Goal: Communication & Community: Answer question/provide support

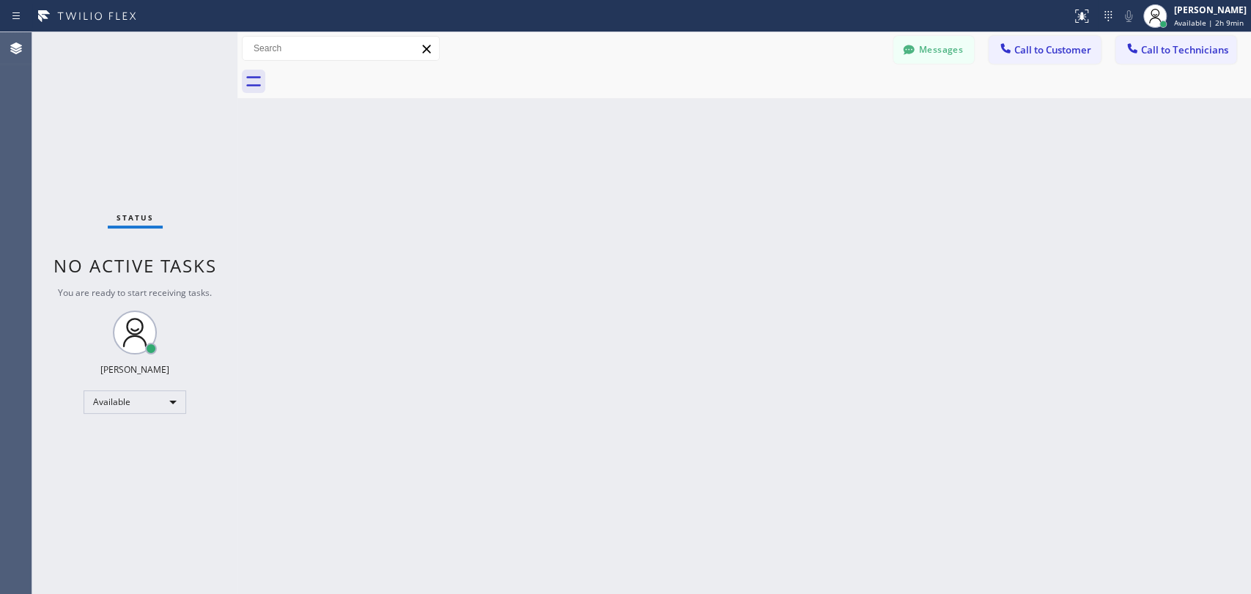
drag, startPoint x: 1073, startPoint y: 246, endPoint x: 1063, endPoint y: 243, distance: 10.0
click at [1073, 245] on div "Back to Dashboard Change Sender ID Customers Technicians DD [PERSON_NAME] [DATE…" at bounding box center [744, 313] width 1014 height 562
click at [1196, 53] on span "Call to Technicians" at bounding box center [1184, 49] width 87 height 13
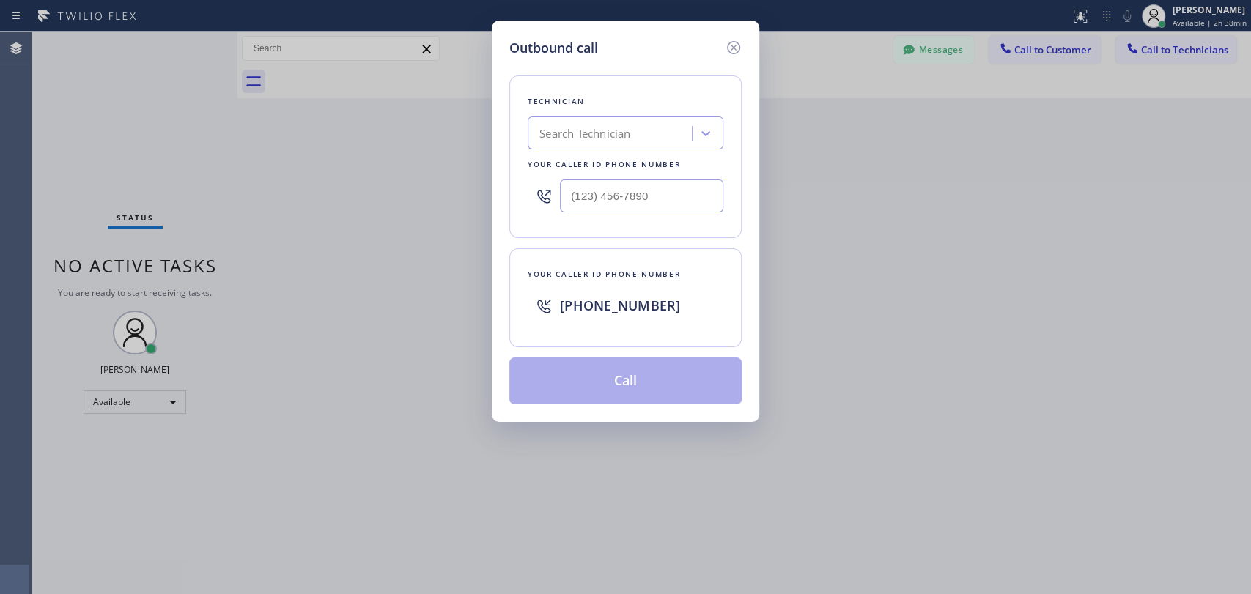
click at [659, 129] on div "Search Technician" at bounding box center [612, 134] width 160 height 26
type input "[PERSON_NAME]"
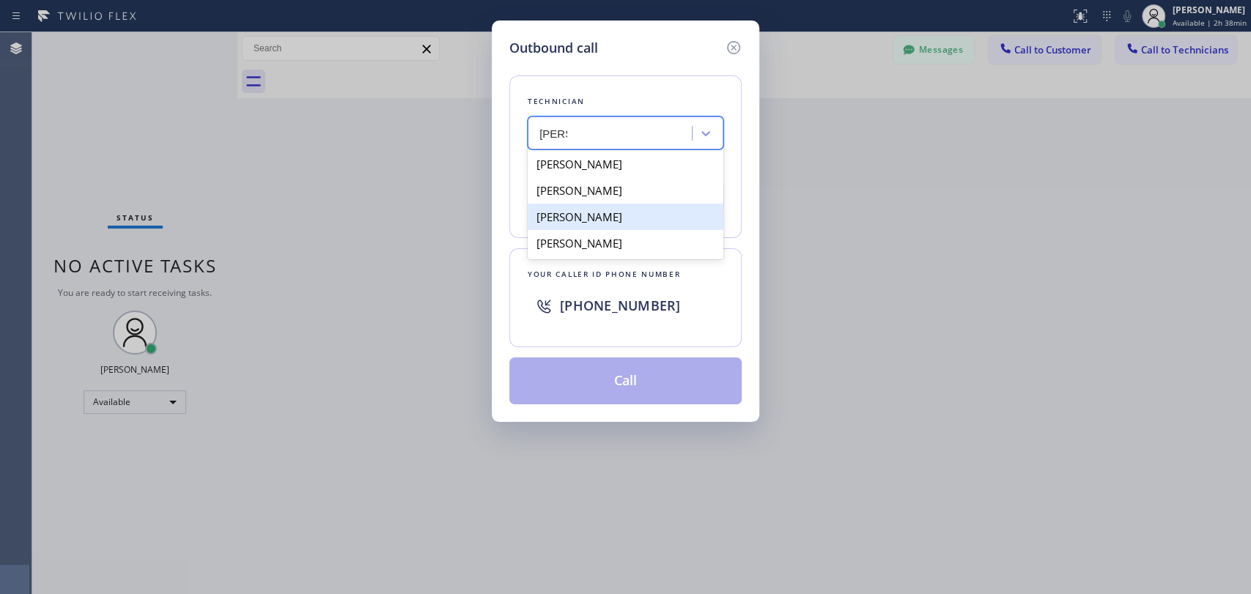
click at [661, 218] on div "[PERSON_NAME]" at bounding box center [626, 217] width 196 height 26
type input "[PHONE_NUMBER]"
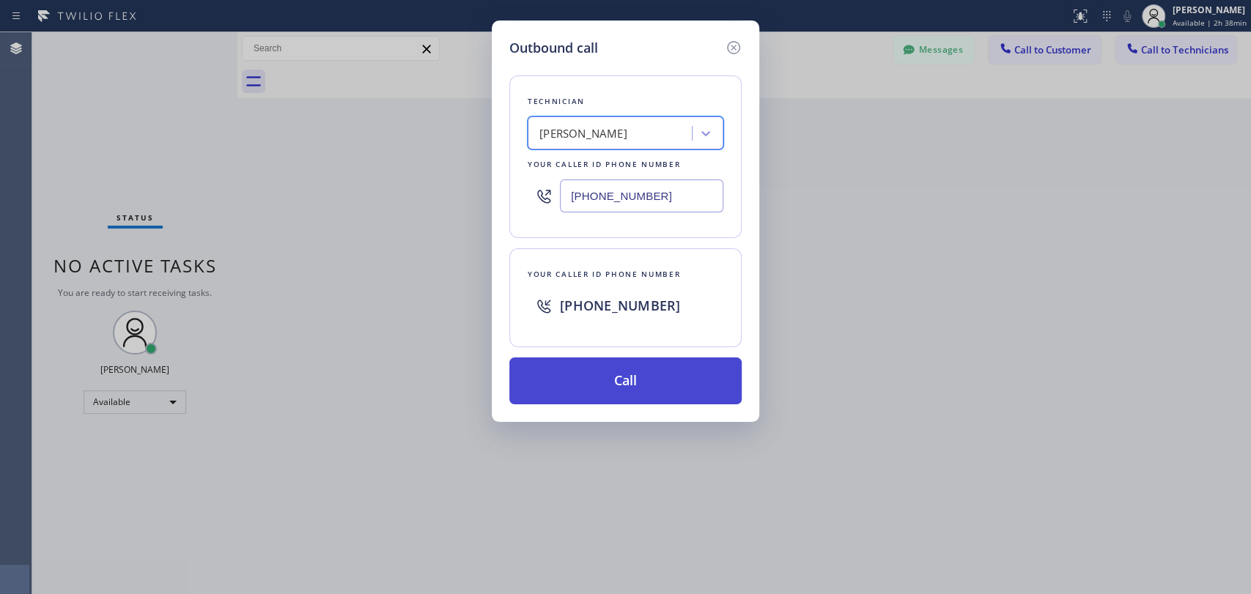
click at [630, 384] on button "Call" at bounding box center [625, 381] width 232 height 47
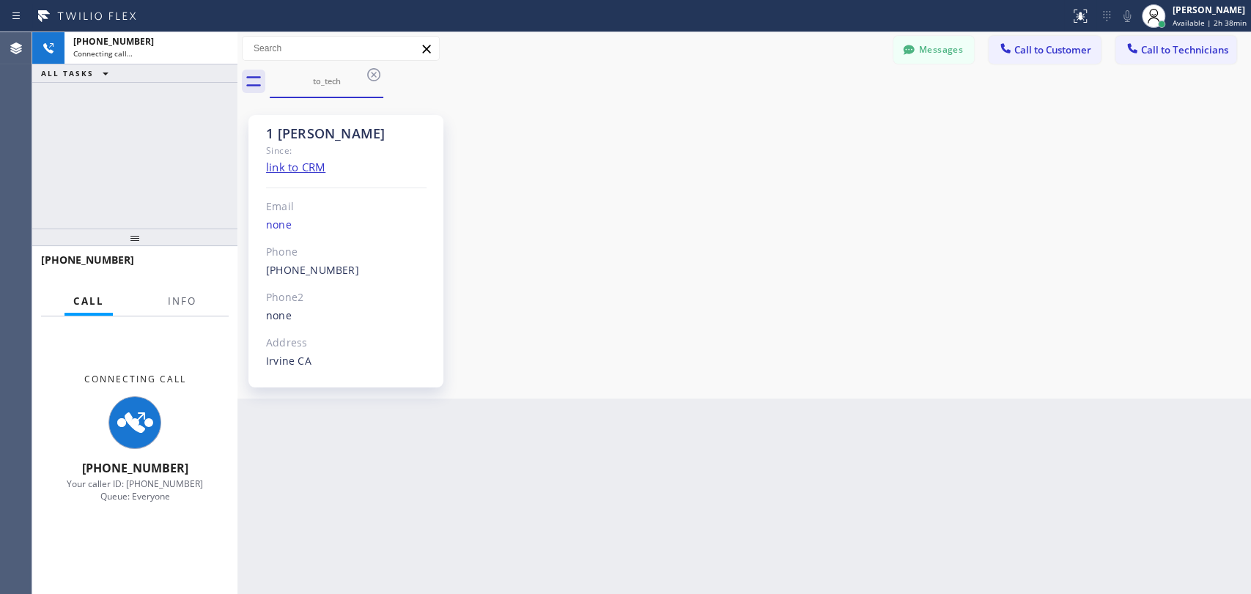
scroll to position [7878, 0]
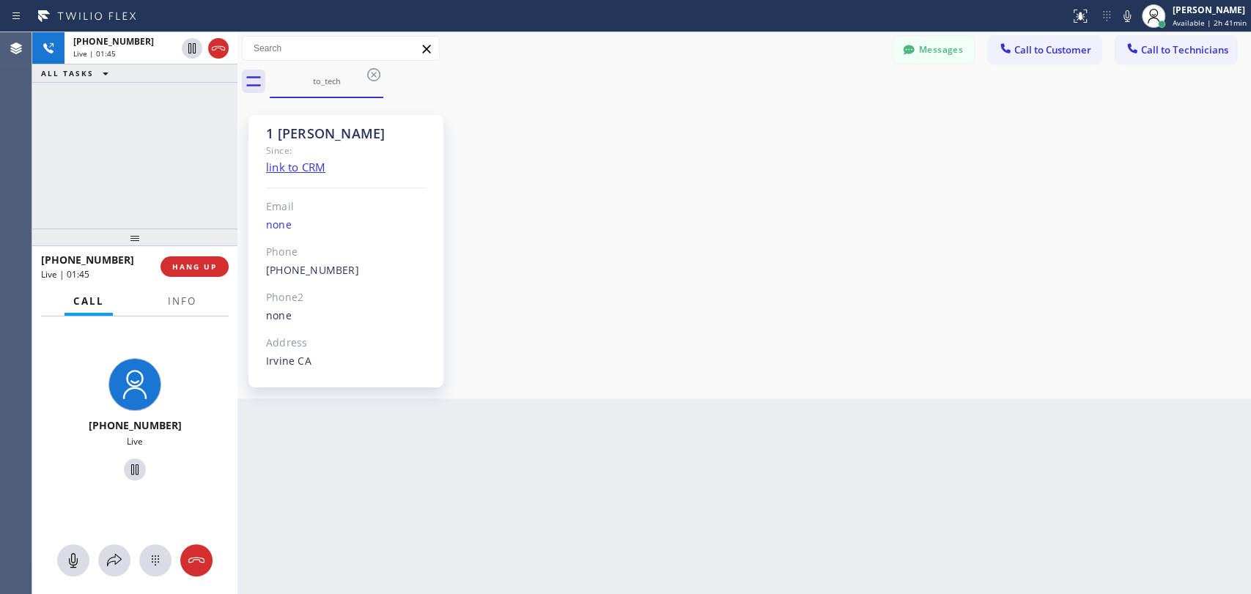
drag, startPoint x: 182, startPoint y: 214, endPoint x: 189, endPoint y: 218, distance: 8.5
click at [183, 213] on div "[PHONE_NUMBER] Live | 01:45 ALL TASKS ALL TASKS ACTIVE TASKS TASKS IN WRAP UP" at bounding box center [134, 130] width 205 height 196
click at [204, 271] on span "HANG UP" at bounding box center [194, 267] width 45 height 10
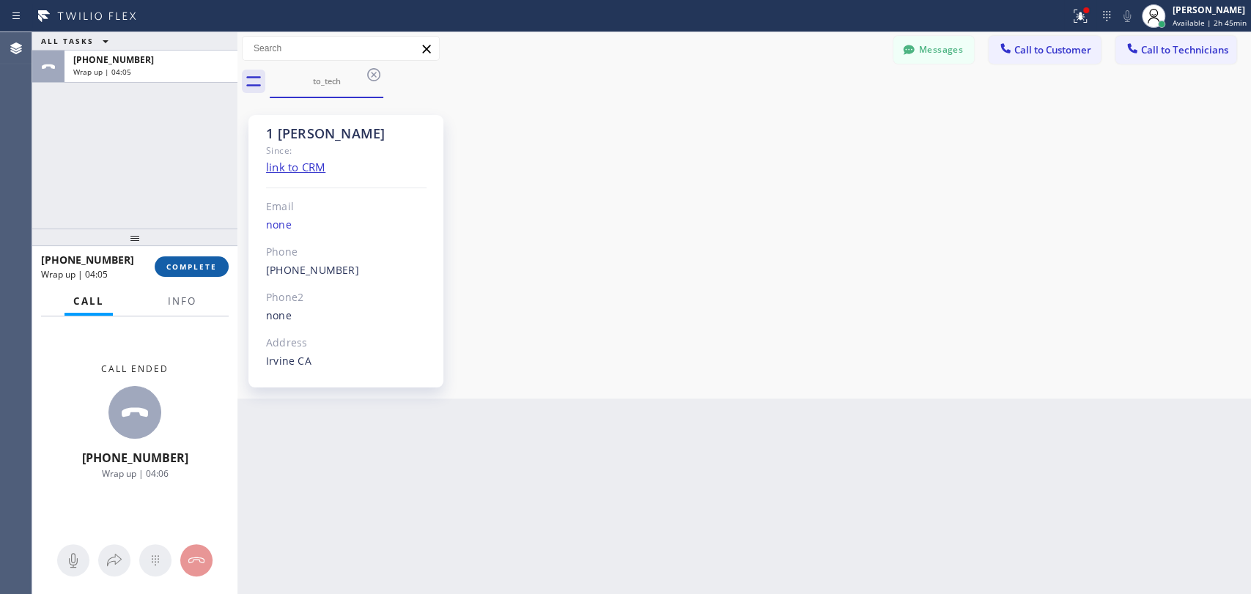
click at [215, 265] on span "COMPLETE" at bounding box center [191, 267] width 51 height 10
drag, startPoint x: 608, startPoint y: 278, endPoint x: 616, endPoint y: 266, distance: 13.8
click at [609, 278] on div "1 [PERSON_NAME] Since: link to CRM Email none Phone [PHONE_NUMBER] Outbound cal…" at bounding box center [744, 248] width 1006 height 293
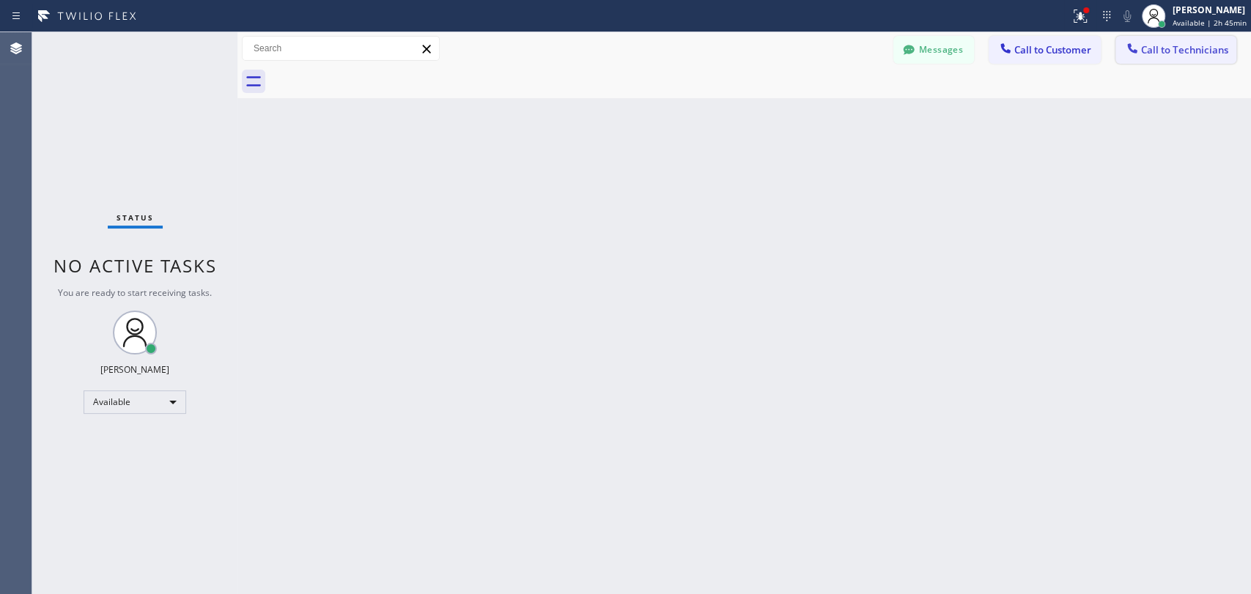
click at [1174, 62] on button "Call to Technicians" at bounding box center [1176, 50] width 121 height 28
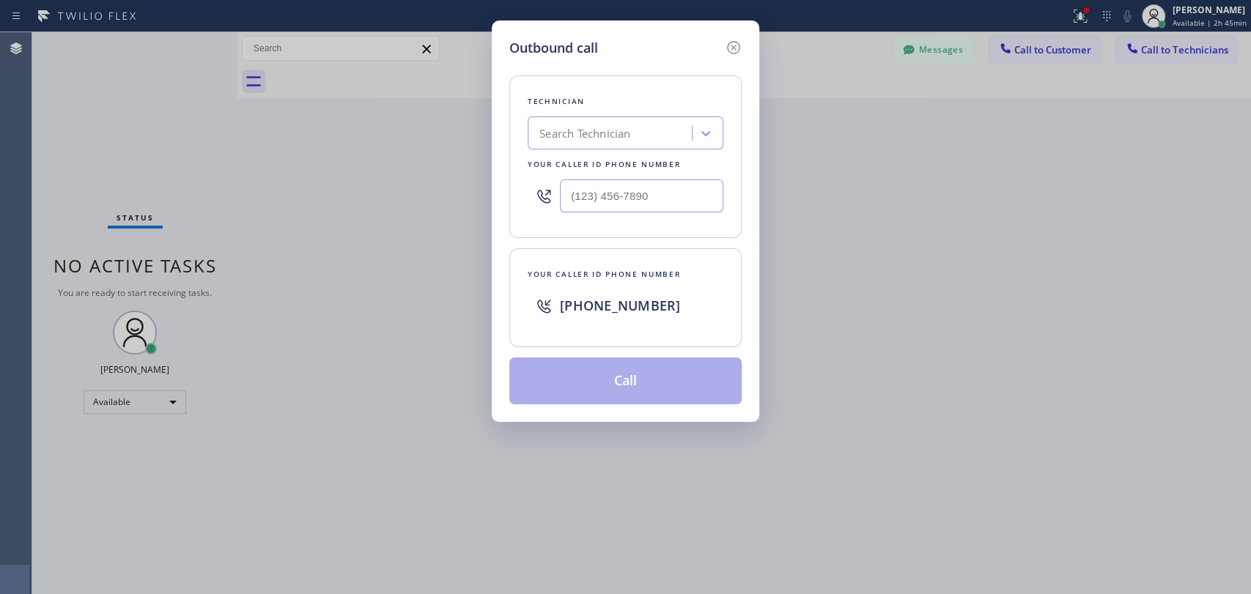
click at [1154, 181] on div "Outbound call Technician Search Technician Your caller id phone number Your cal…" at bounding box center [625, 297] width 1251 height 594
click at [1154, 185] on div "Outbound call Technician Search Technician Your caller id phone number Your cal…" at bounding box center [625, 297] width 1251 height 594
click at [1196, 241] on div "Outbound call Technician Search Technician Your caller id phone number Your cal…" at bounding box center [625, 297] width 1251 height 594
click at [1041, 381] on div "Outbound call Technician Search Technician Your caller id phone number Your cal…" at bounding box center [625, 297] width 1251 height 594
click at [854, 591] on div "Outbound call Technician Search Technician Your caller id phone number Your cal…" at bounding box center [625, 297] width 1251 height 594
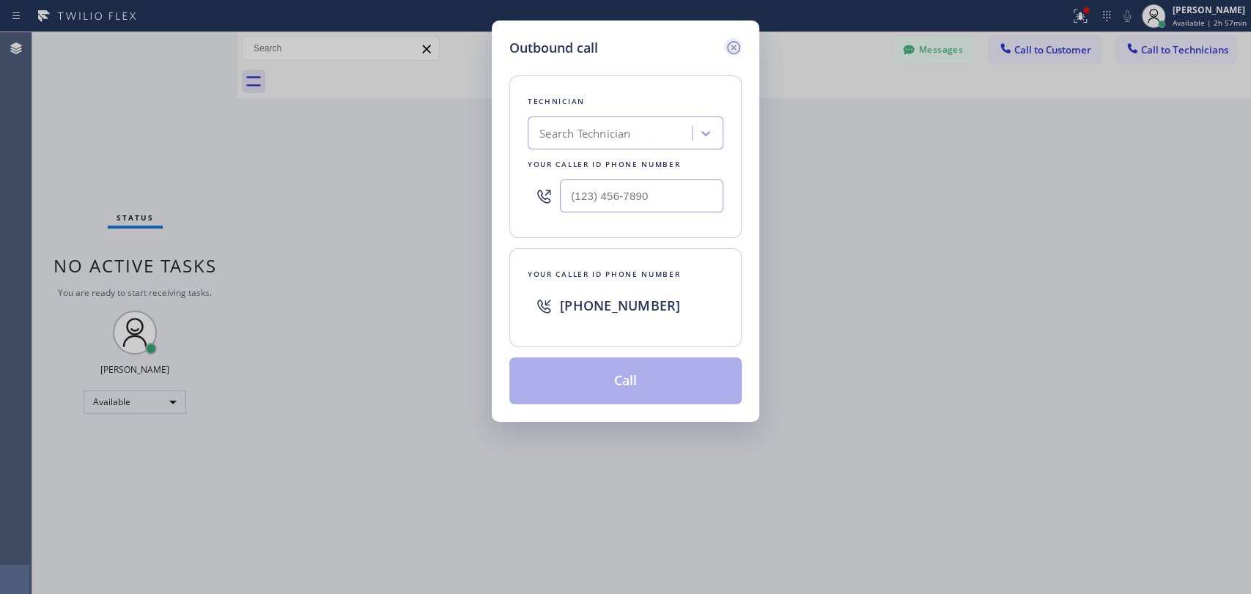
click at [733, 45] on icon at bounding box center [734, 48] width 18 height 18
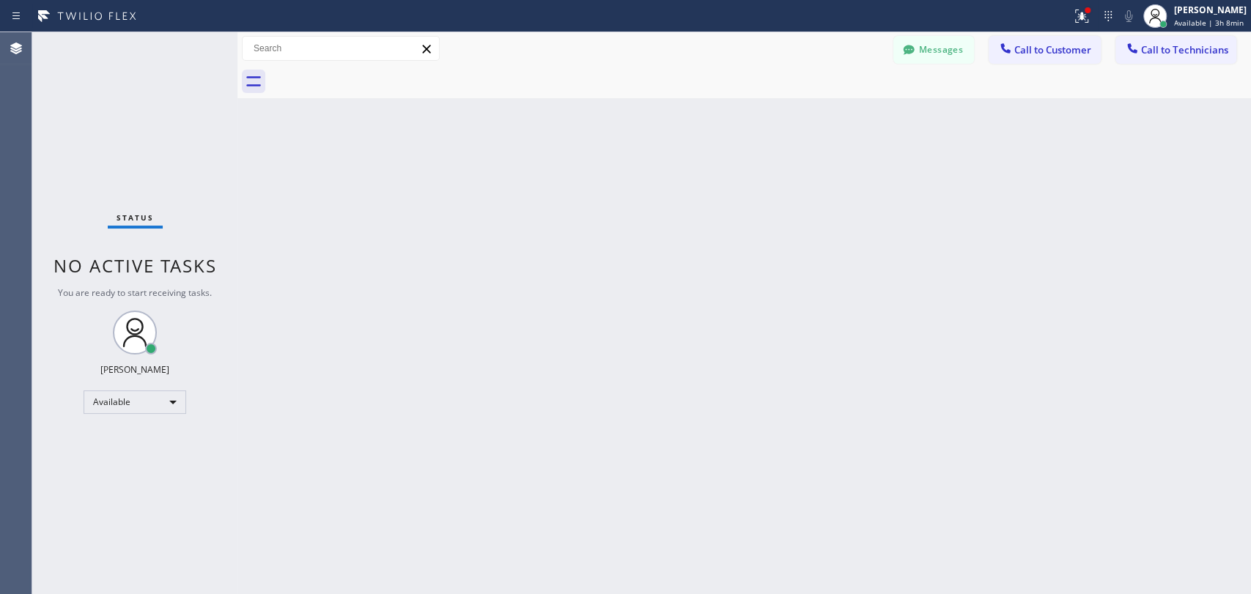
click at [1128, 34] on div "Messages Call to Customer Call to Technicians Outbound call Location Search loc…" at bounding box center [744, 48] width 1014 height 33
click at [1141, 44] on span "Call to Technicians" at bounding box center [1184, 49] width 87 height 13
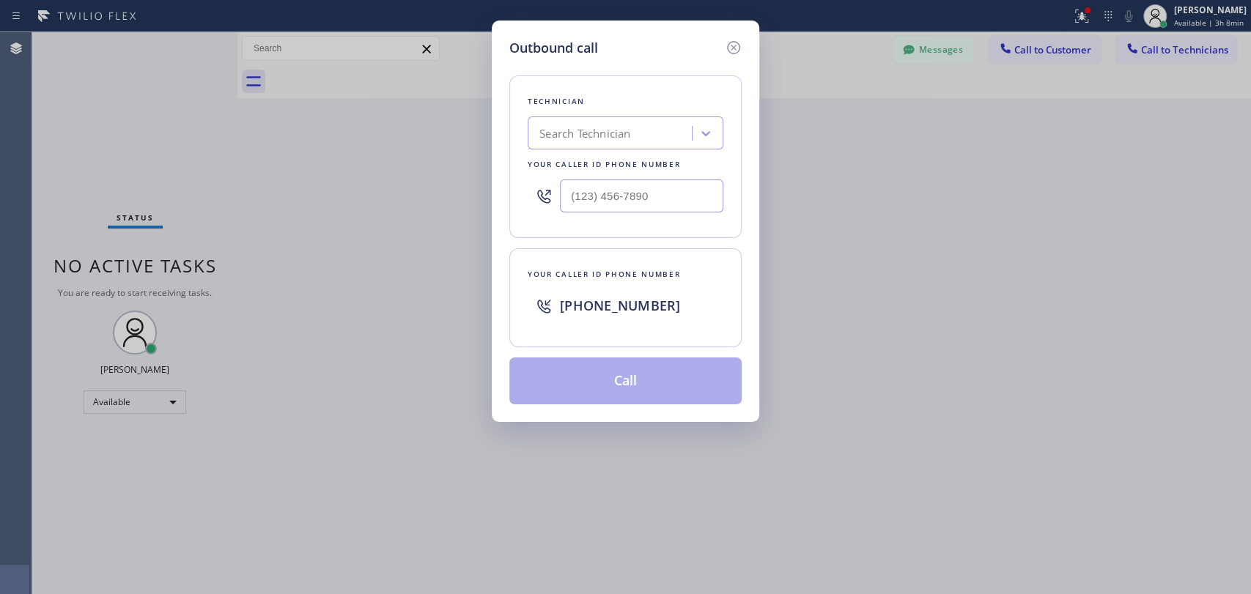
click at [570, 130] on div "Search Technician" at bounding box center [584, 133] width 91 height 17
type input "sevan"
click at [597, 166] on div "[PERSON_NAME]" at bounding box center [626, 164] width 196 height 26
type input "[PHONE_NUMBER]"
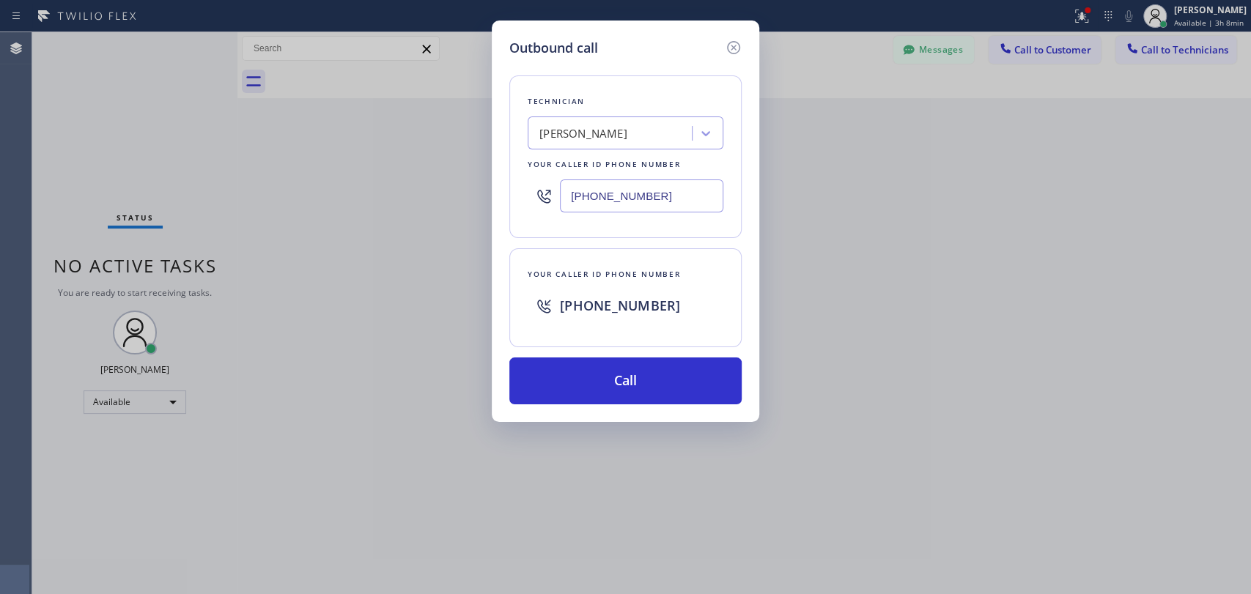
click at [1061, 345] on div "Outbound call Technician [PERSON_NAME] Your caller id phone number [PHONE_NUMBE…" at bounding box center [625, 297] width 1251 height 594
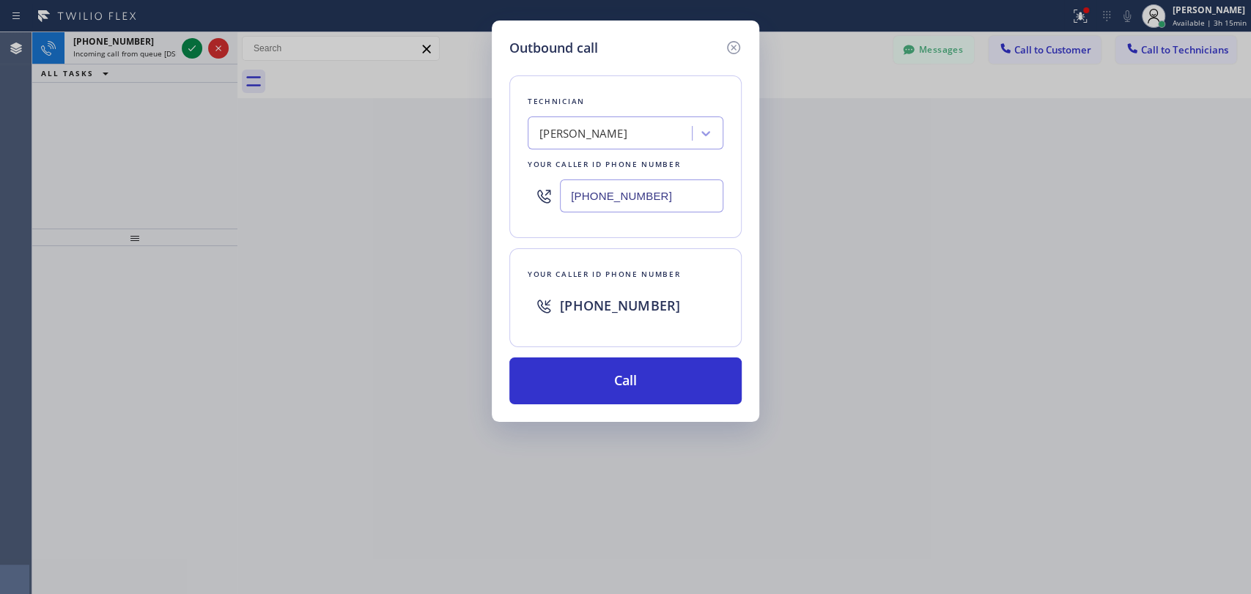
click at [305, 113] on div "Outbound call Technician [PERSON_NAME] Your caller id phone number [PHONE_NUMBE…" at bounding box center [625, 297] width 1251 height 594
click at [739, 51] on icon at bounding box center [733, 47] width 13 height 13
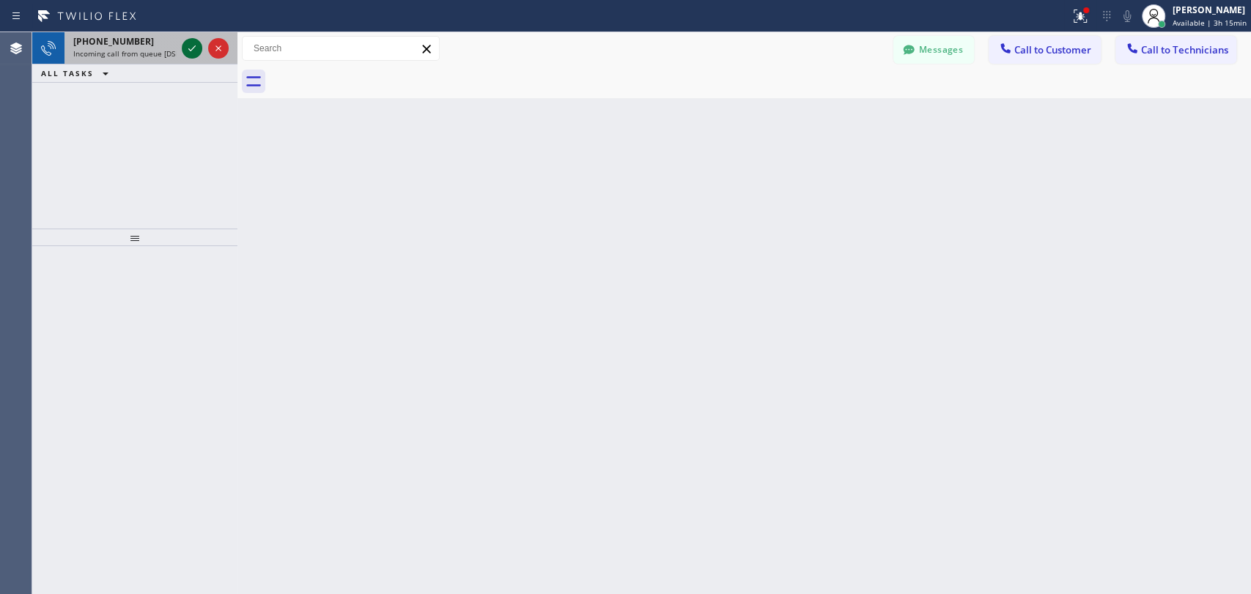
click at [190, 54] on icon at bounding box center [192, 49] width 18 height 18
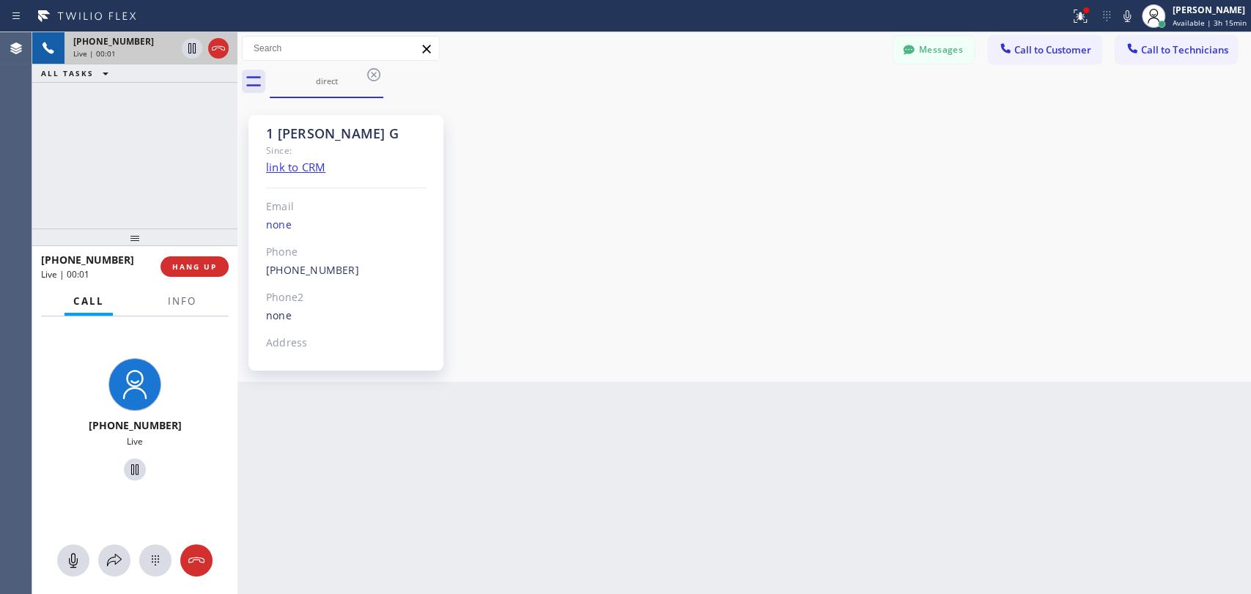
scroll to position [2764, 0]
click at [190, 53] on icon at bounding box center [191, 48] width 7 height 10
click at [197, 51] on icon at bounding box center [192, 49] width 18 height 18
click at [199, 263] on span "HANG UP" at bounding box center [194, 267] width 45 height 10
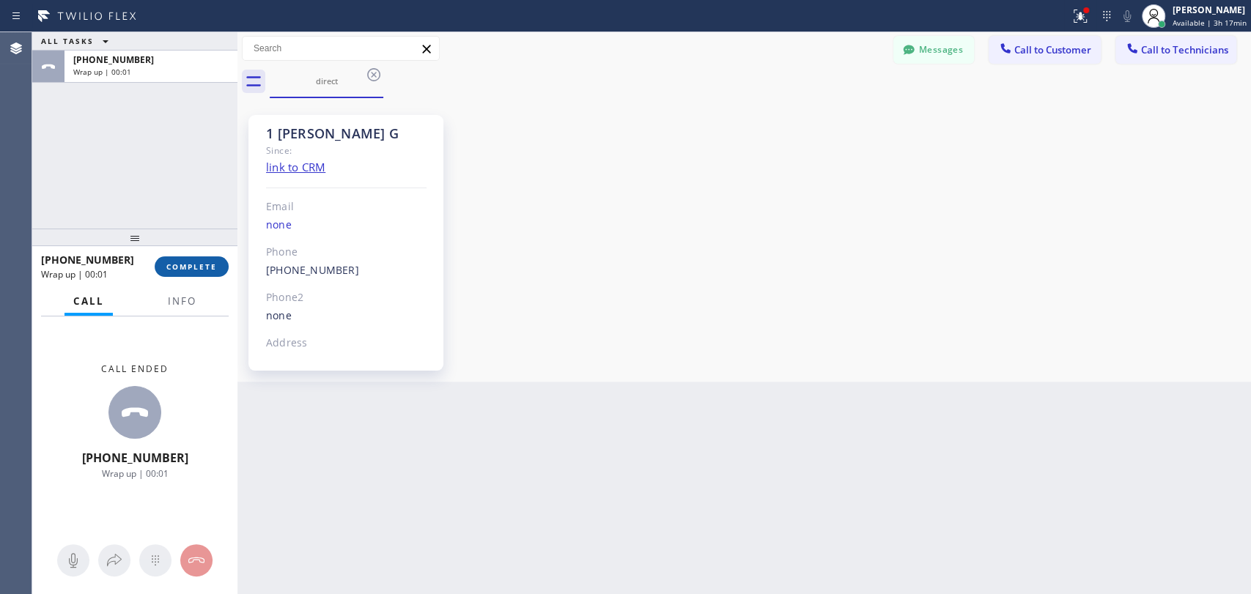
click at [198, 264] on span "COMPLETE" at bounding box center [191, 267] width 51 height 10
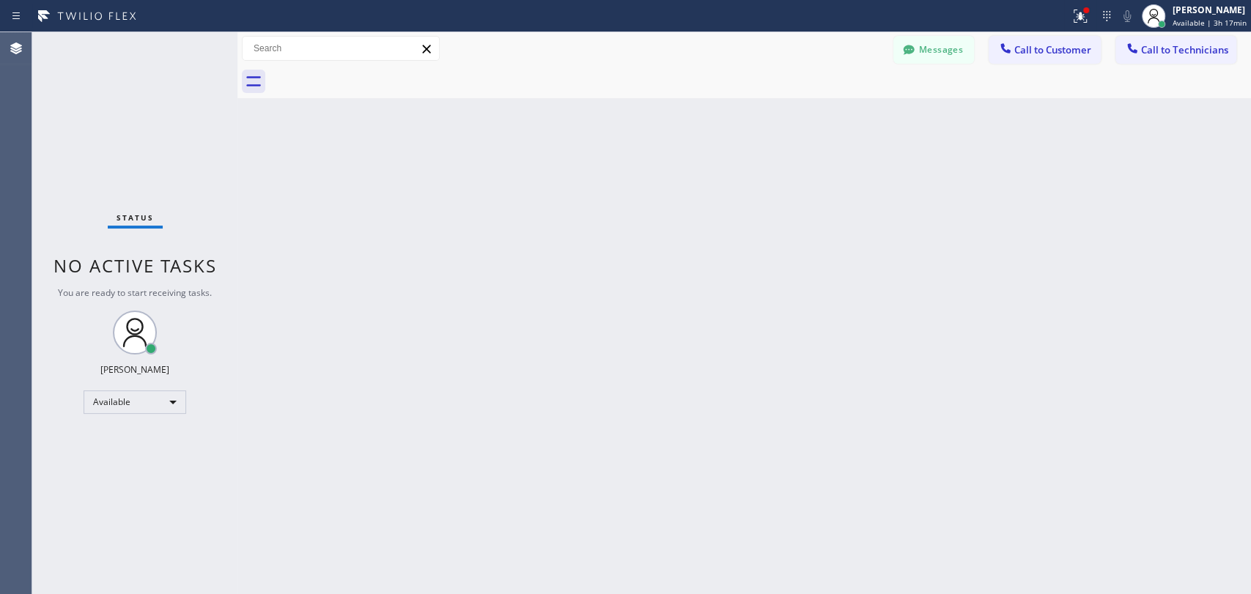
click at [1063, 129] on div "Back to Dashboard Change Sender ID Customers Technicians DD [PERSON_NAME] [DATE…" at bounding box center [744, 313] width 1014 height 562
click at [1141, 54] on span "Call to Technicians" at bounding box center [1184, 49] width 87 height 13
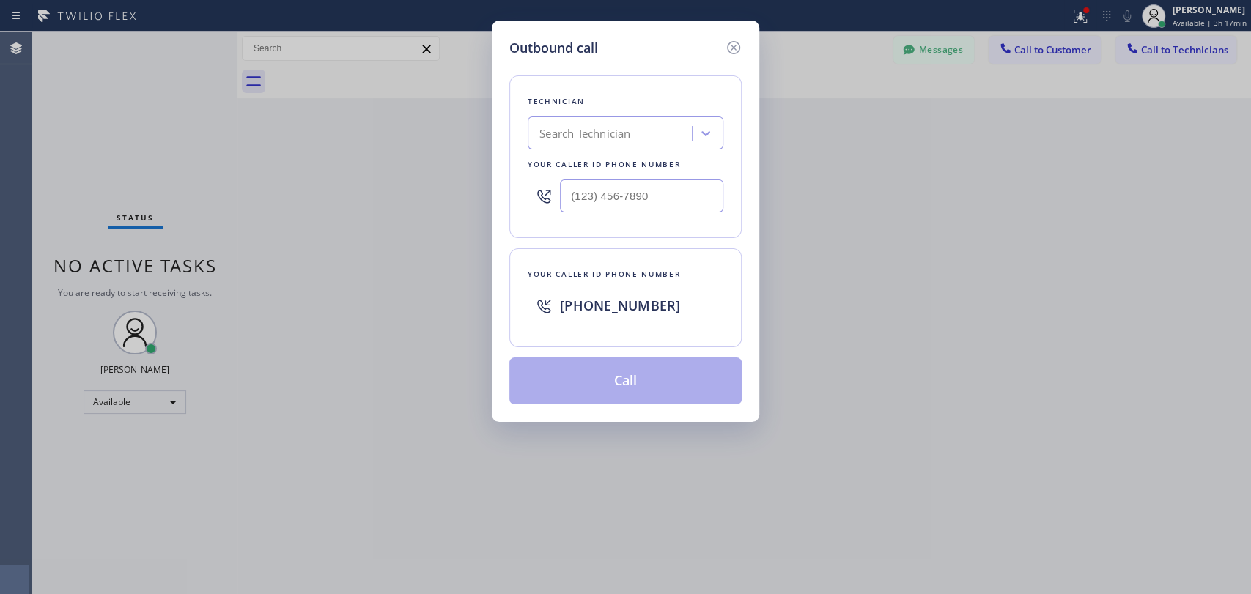
click at [630, 139] on div "Search Technician" at bounding box center [584, 133] width 91 height 17
type input "vadim"
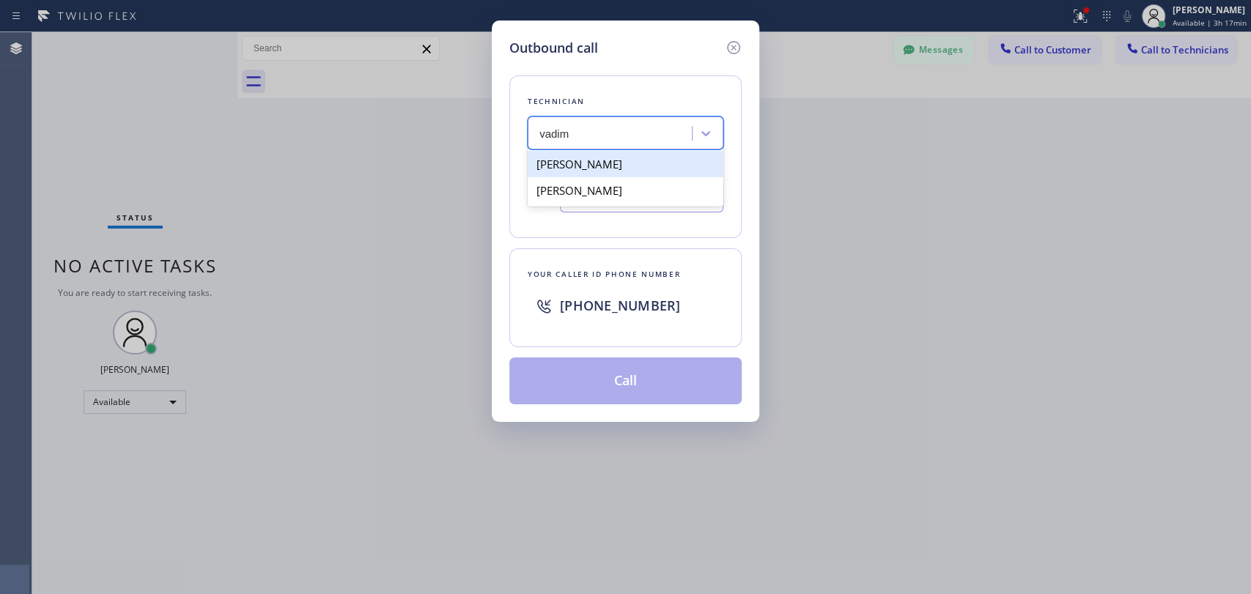
click at [650, 168] on div "[PERSON_NAME]" at bounding box center [626, 164] width 196 height 26
type input "[PHONE_NUMBER]"
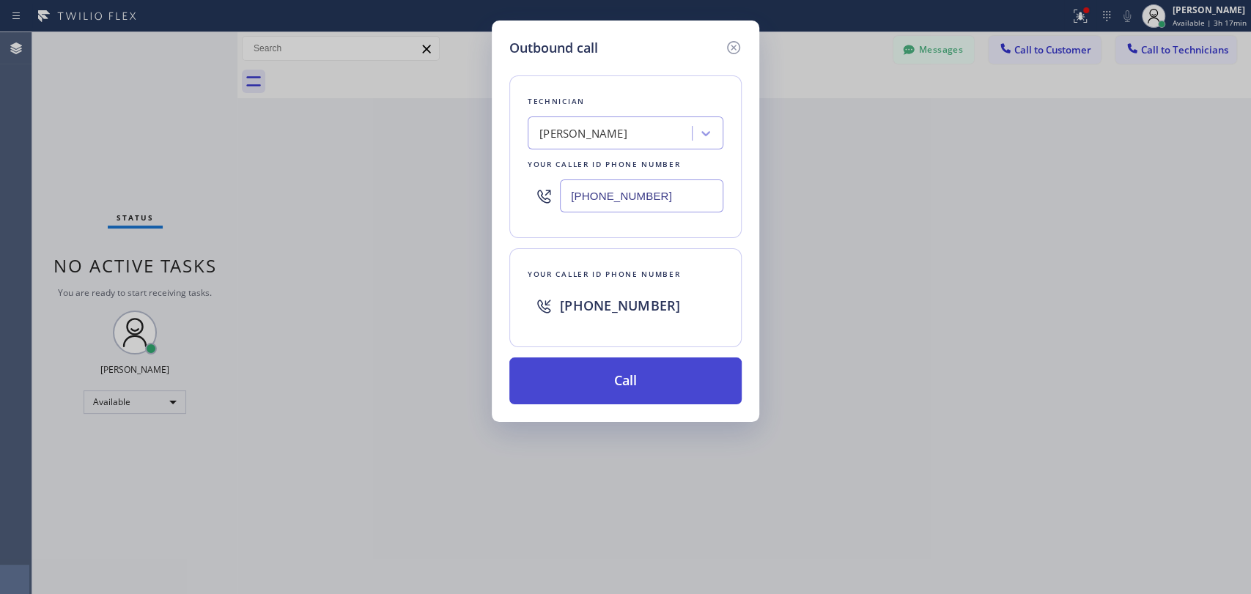
click at [627, 375] on button "Call" at bounding box center [625, 381] width 232 height 47
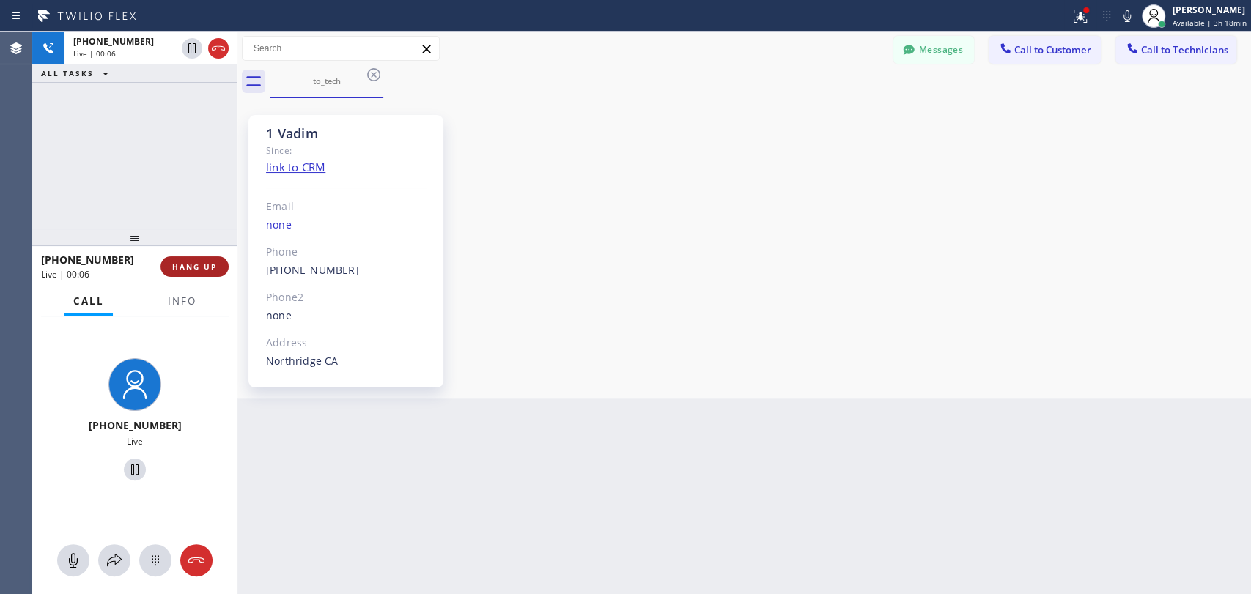
click at [208, 269] on span "HANG UP" at bounding box center [194, 267] width 45 height 10
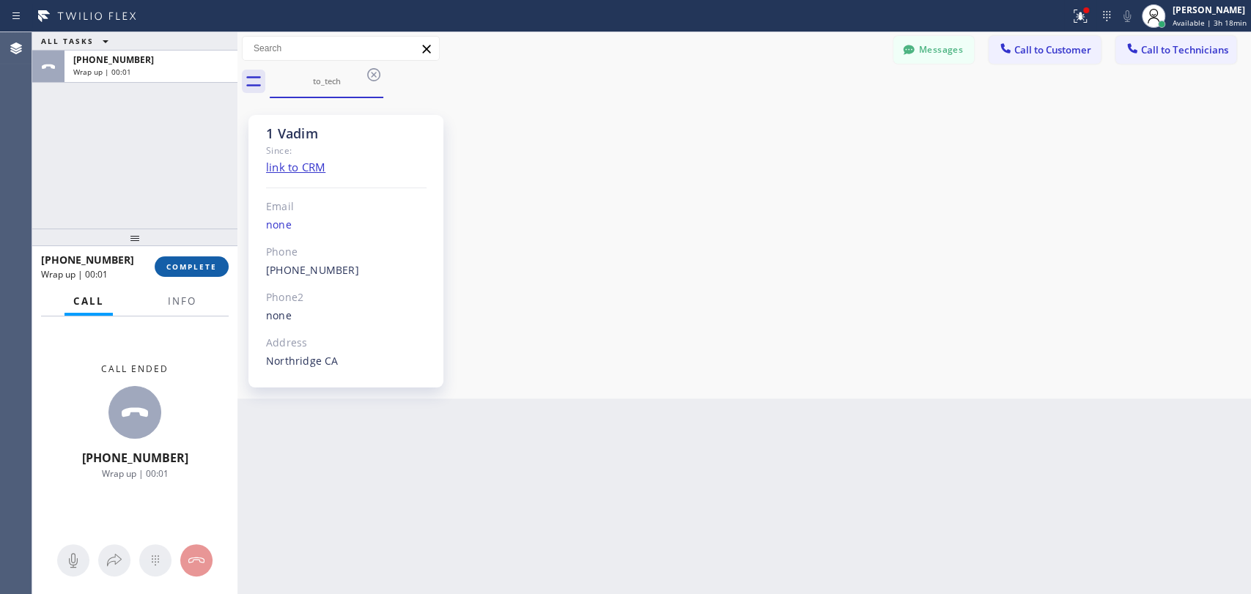
click at [191, 271] on span "COMPLETE" at bounding box center [191, 267] width 51 height 10
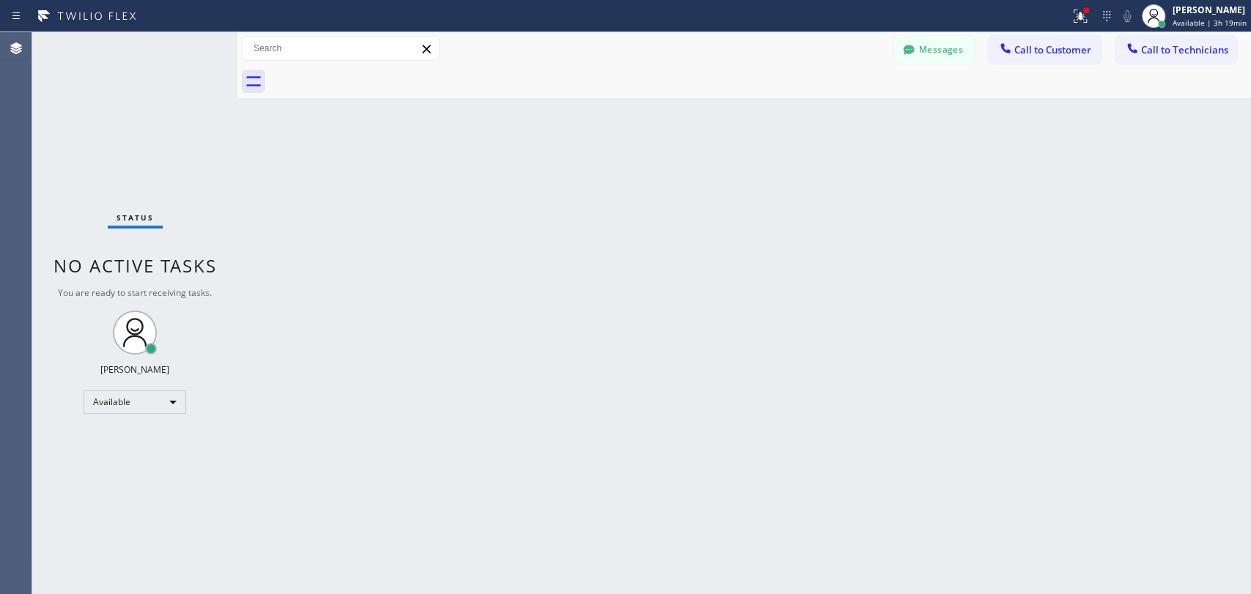
click at [559, 183] on div "Back to Dashboard Change Sender ID Customers Technicians DD [PERSON_NAME] [DATE…" at bounding box center [744, 313] width 1014 height 562
click at [1155, 51] on span "Call to Technicians" at bounding box center [1184, 49] width 87 height 13
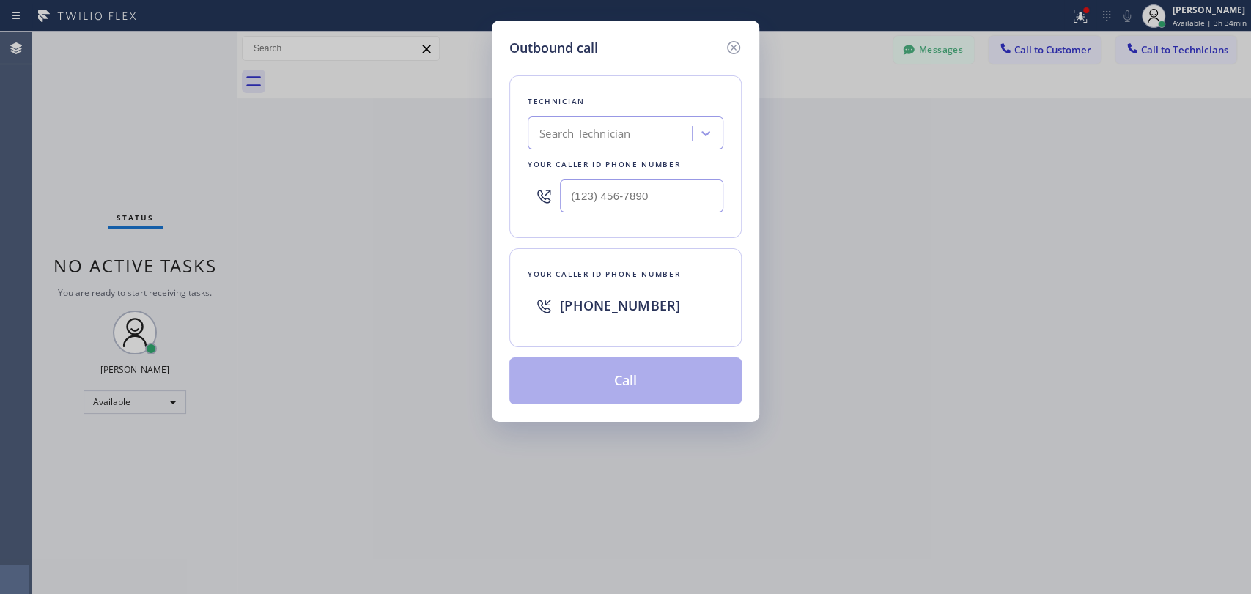
click at [616, 141] on div "Search Technician" at bounding box center [584, 133] width 91 height 17
type input "vadi"
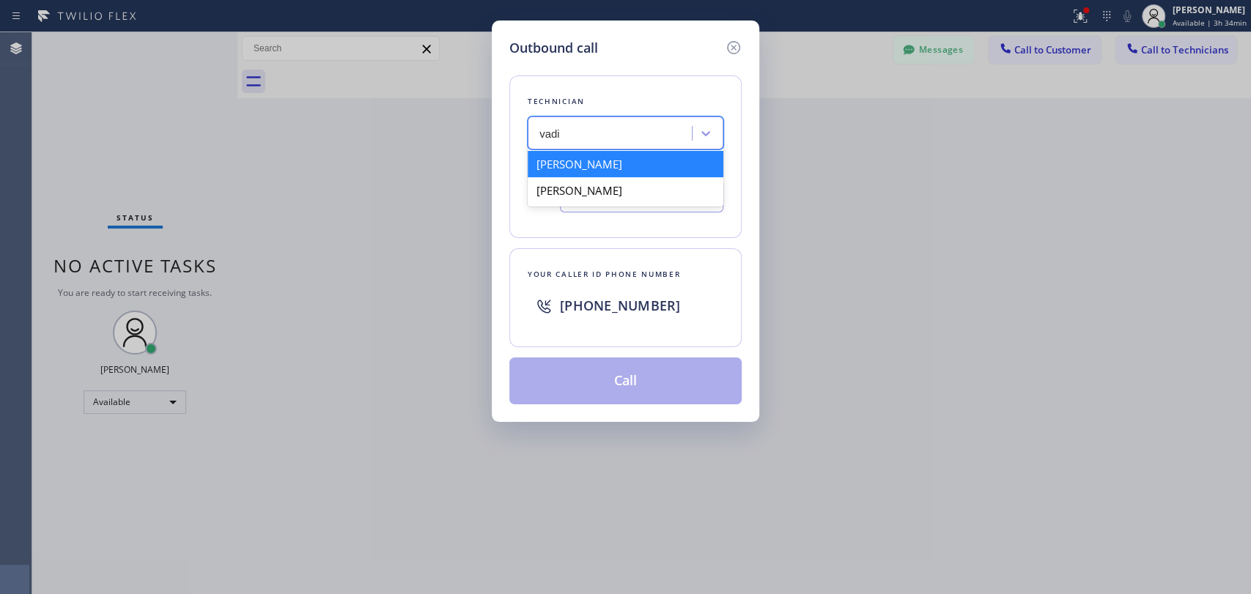
click at [606, 169] on div "[PERSON_NAME]" at bounding box center [626, 164] width 196 height 26
type input "[PHONE_NUMBER]"
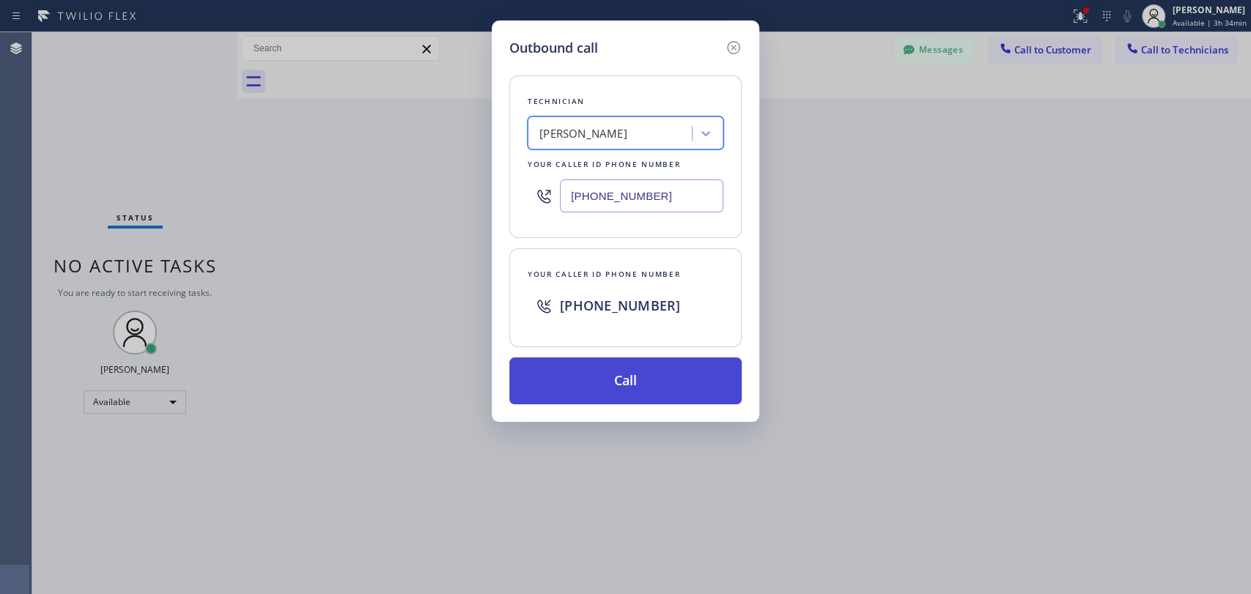
click at [652, 380] on button "Call" at bounding box center [625, 381] width 232 height 47
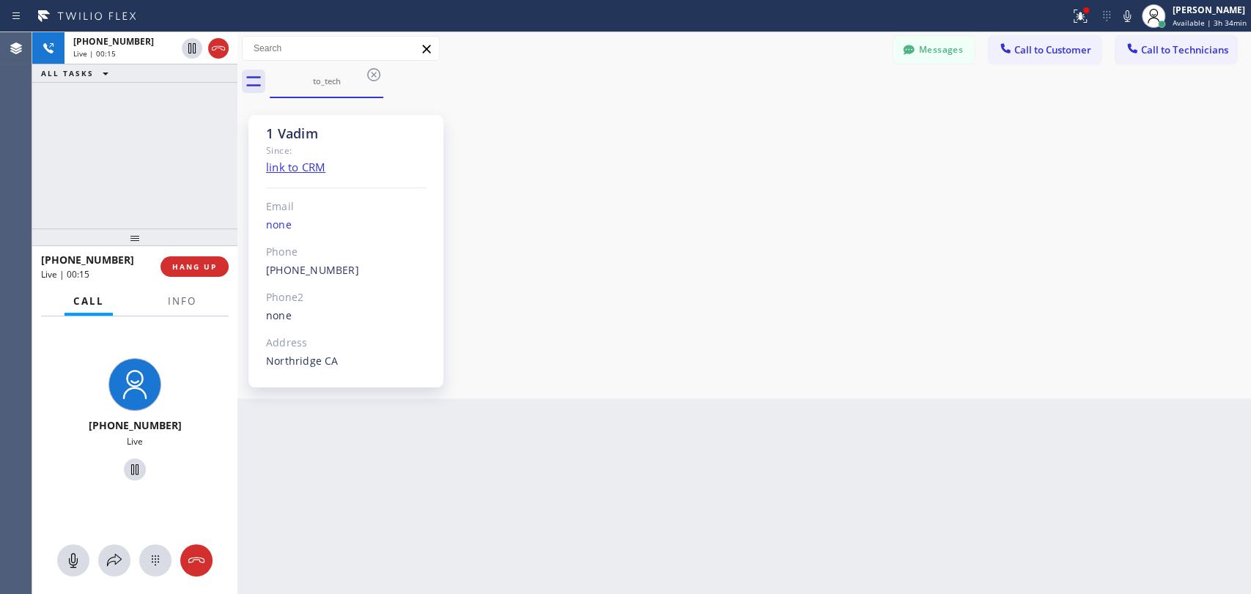
click at [1095, 242] on div "1 Vadim Since: link to CRM Email none Phone [PHONE_NUMBER] Outbound call Techni…" at bounding box center [744, 248] width 1006 height 293
click at [204, 269] on span "HANG UP" at bounding box center [194, 267] width 45 height 10
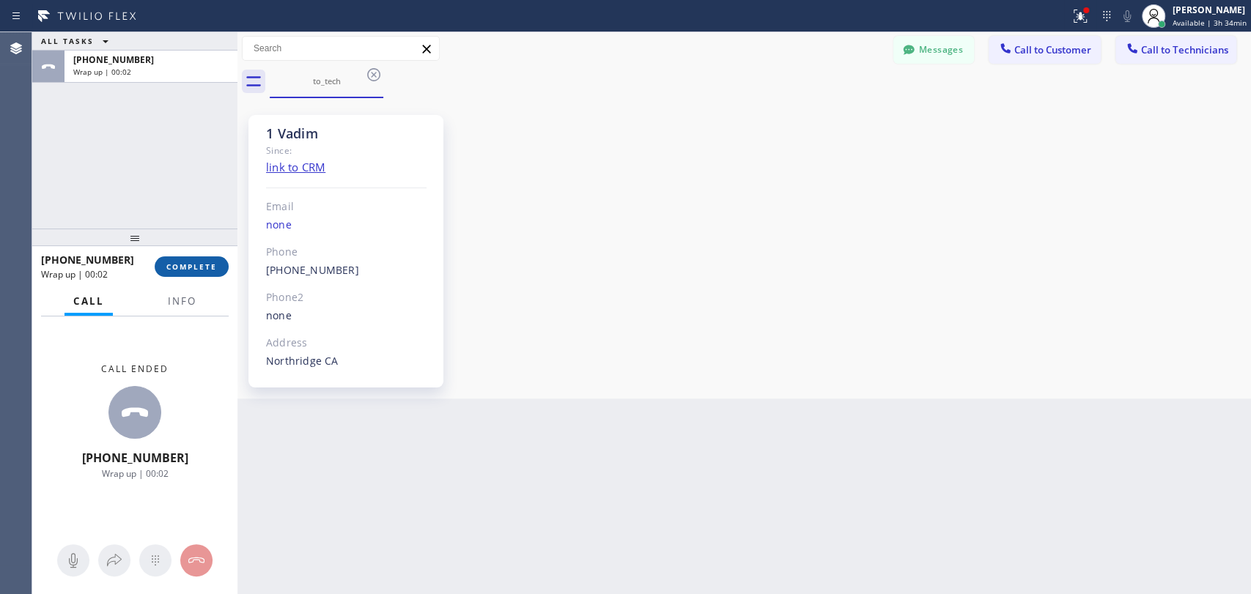
click at [204, 269] on span "COMPLETE" at bounding box center [191, 267] width 51 height 10
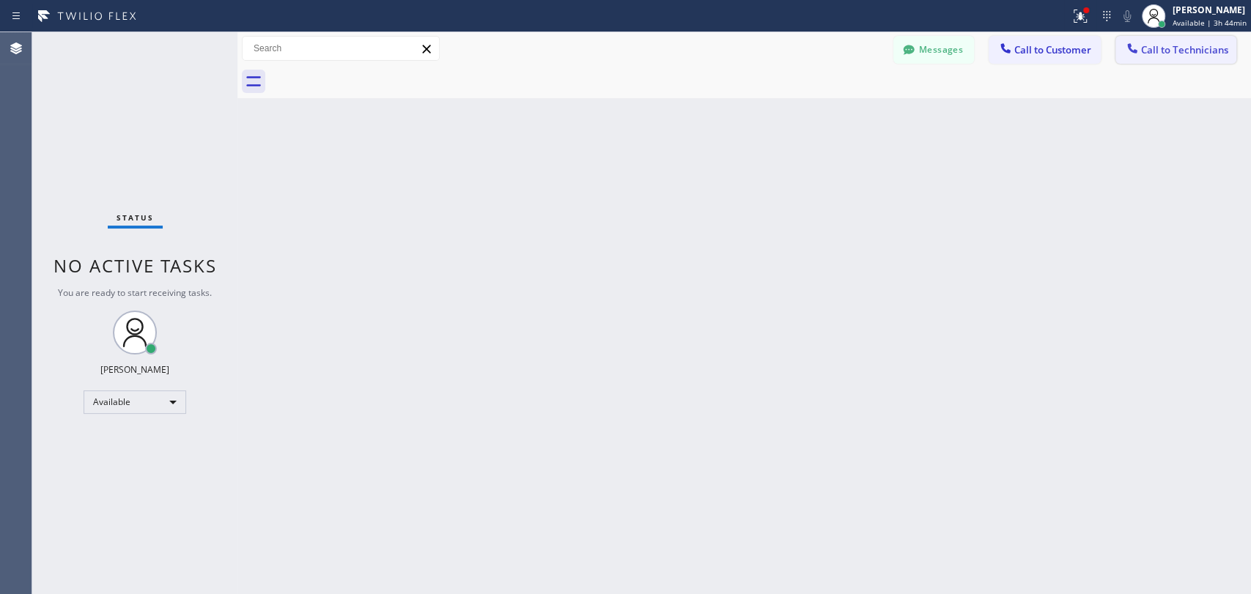
click at [1162, 54] on span "Call to Technicians" at bounding box center [1184, 49] width 87 height 13
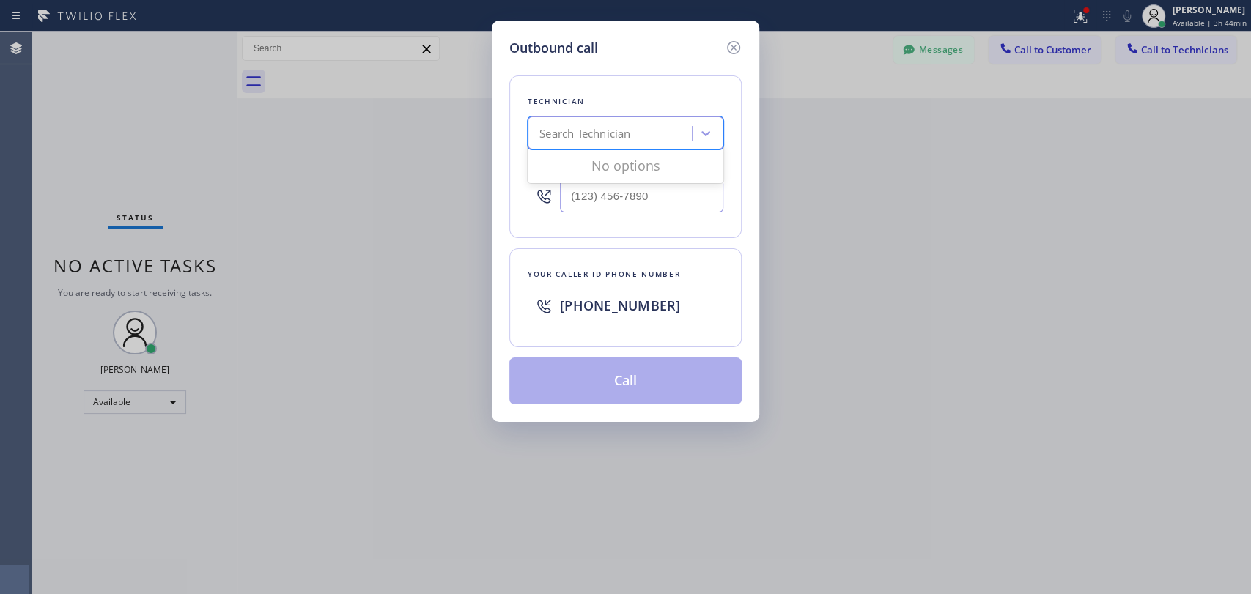
click at [627, 126] on div "Search Technician" at bounding box center [584, 133] width 91 height 17
type input "[PERSON_NAME]"
drag, startPoint x: 537, startPoint y: 133, endPoint x: 575, endPoint y: 136, distance: 37.6
click at [575, 136] on div "Search Technician" at bounding box center [612, 134] width 160 height 26
type input "[PERSON_NAME]"
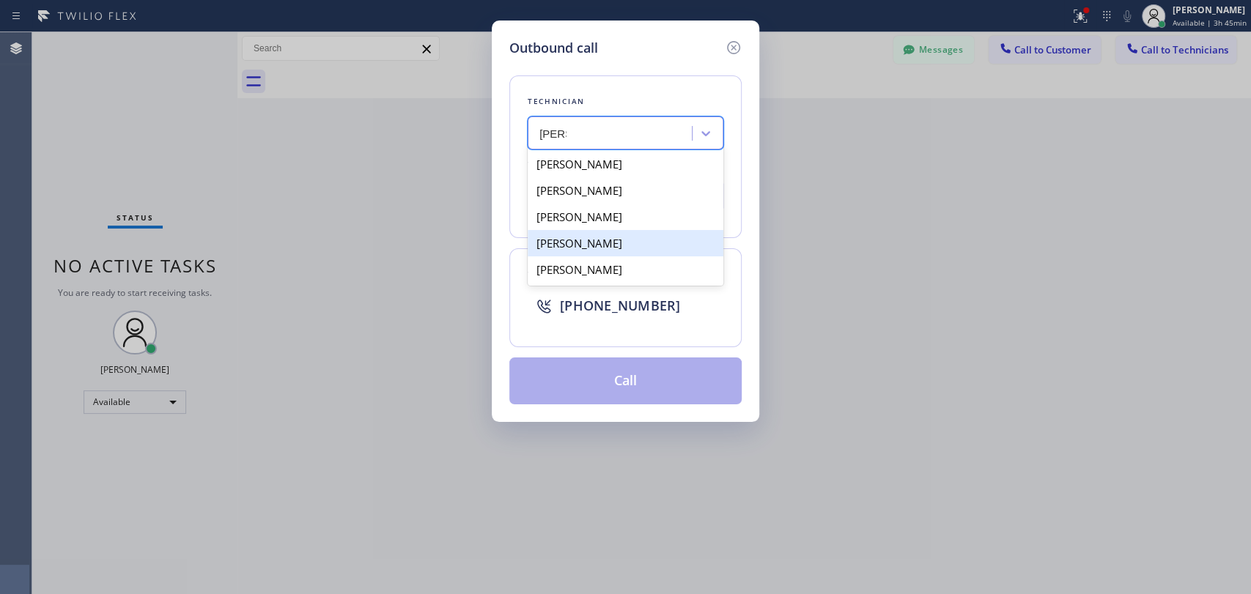
click at [639, 250] on div "[PERSON_NAME]" at bounding box center [626, 243] width 196 height 26
type input "[PHONE_NUMBER]"
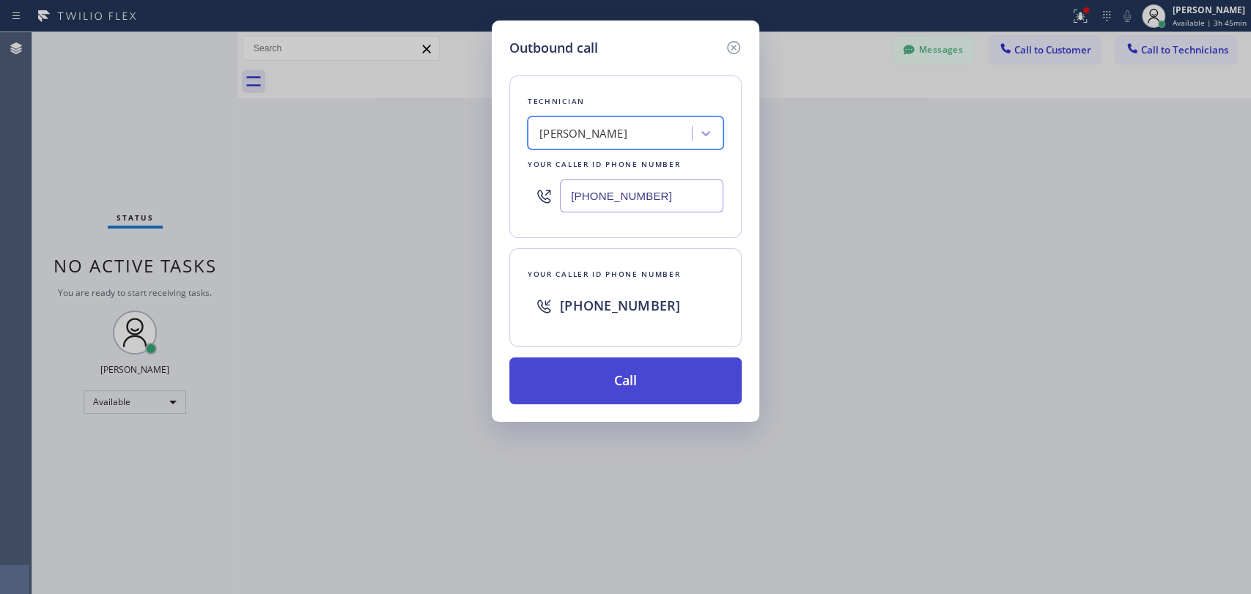
click at [656, 373] on button "Call" at bounding box center [625, 381] width 232 height 47
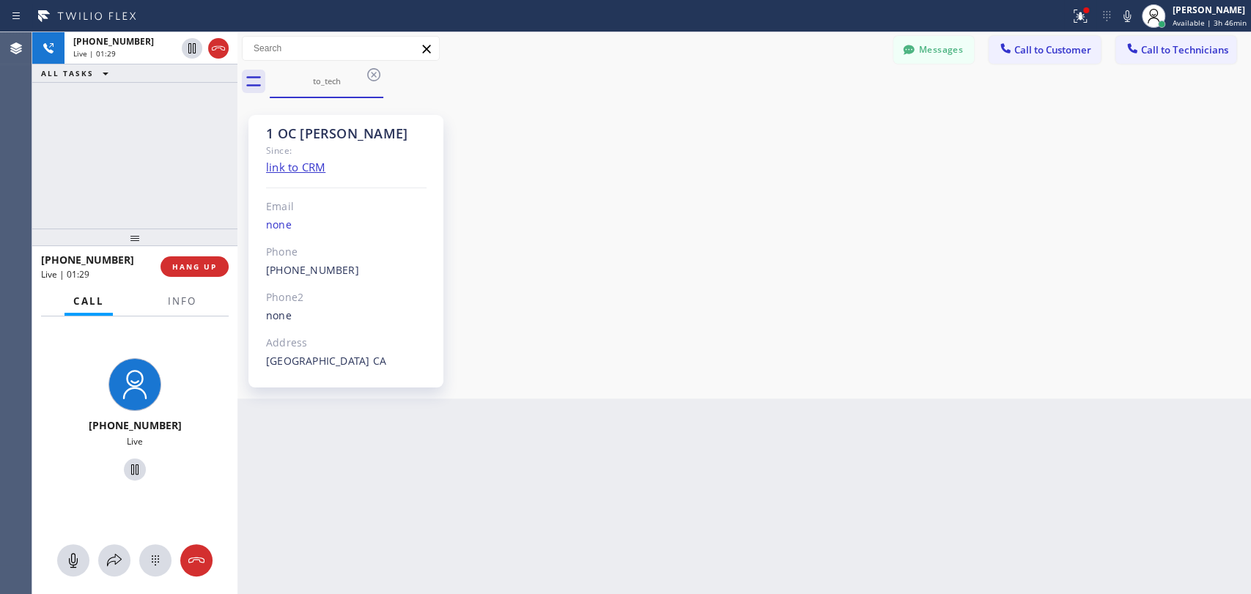
click at [152, 203] on div "[PHONE_NUMBER] Live | 01:29 ALL TASKS ALL TASKS ACTIVE TASKS TASKS IN WRAP UP" at bounding box center [134, 130] width 205 height 196
click at [200, 265] on span "HANG UP" at bounding box center [194, 267] width 45 height 10
click at [196, 263] on span "HANG UP" at bounding box center [194, 267] width 45 height 10
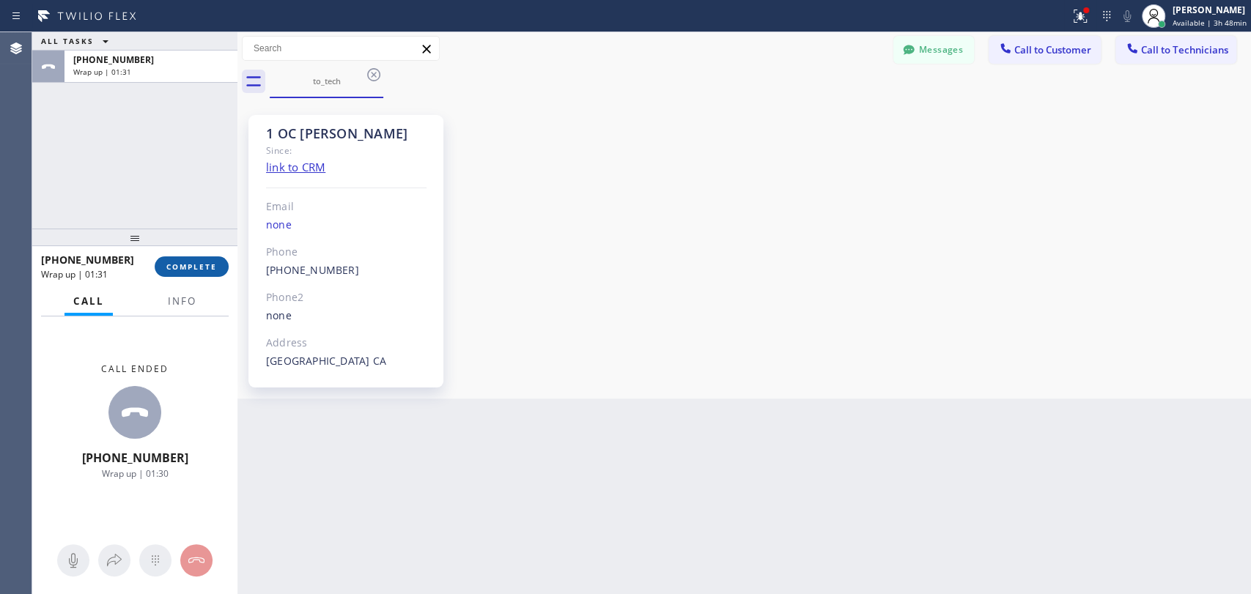
click at [215, 262] on span "COMPLETE" at bounding box center [191, 267] width 51 height 10
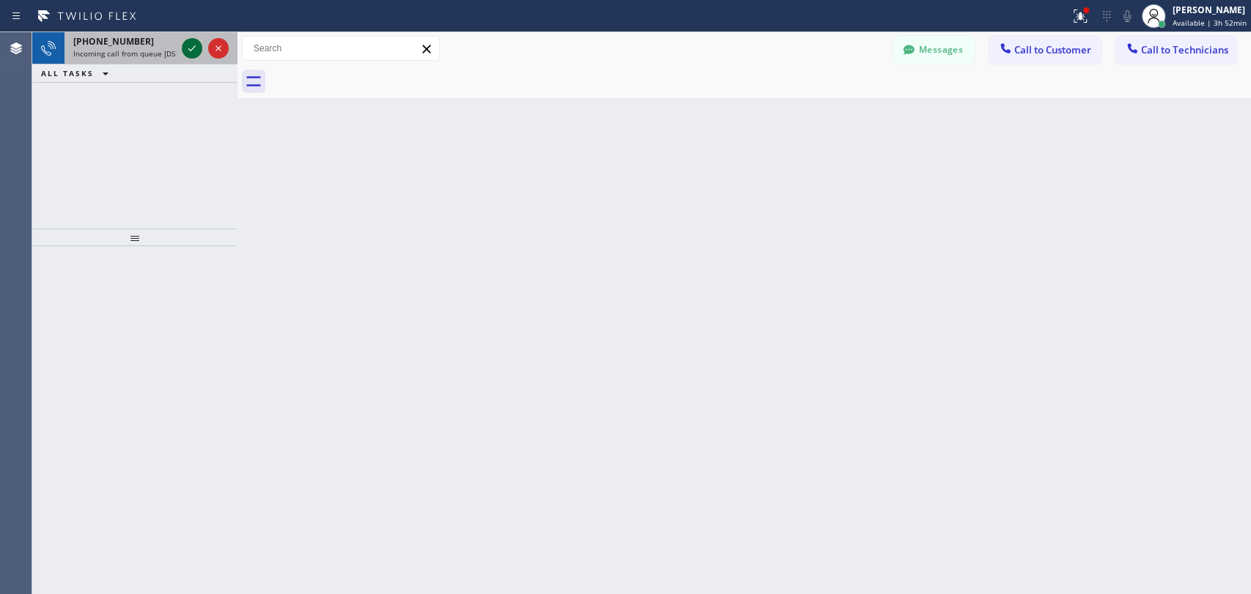
click at [190, 51] on icon at bounding box center [191, 48] width 7 height 6
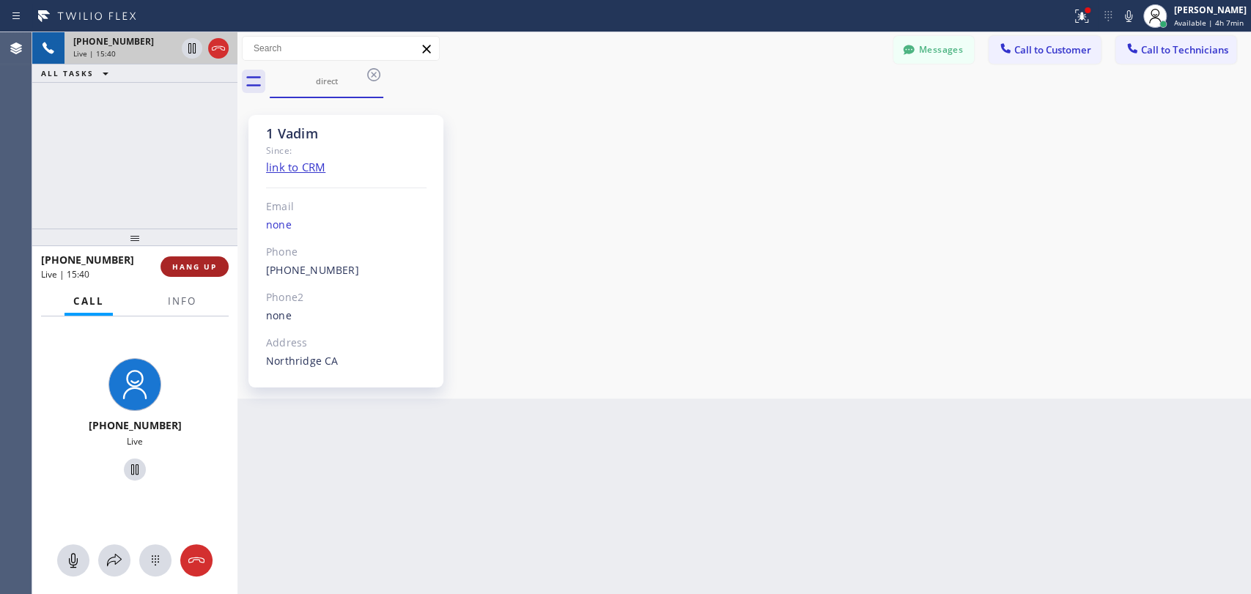
click at [204, 271] on span "HANG UP" at bounding box center [194, 267] width 45 height 10
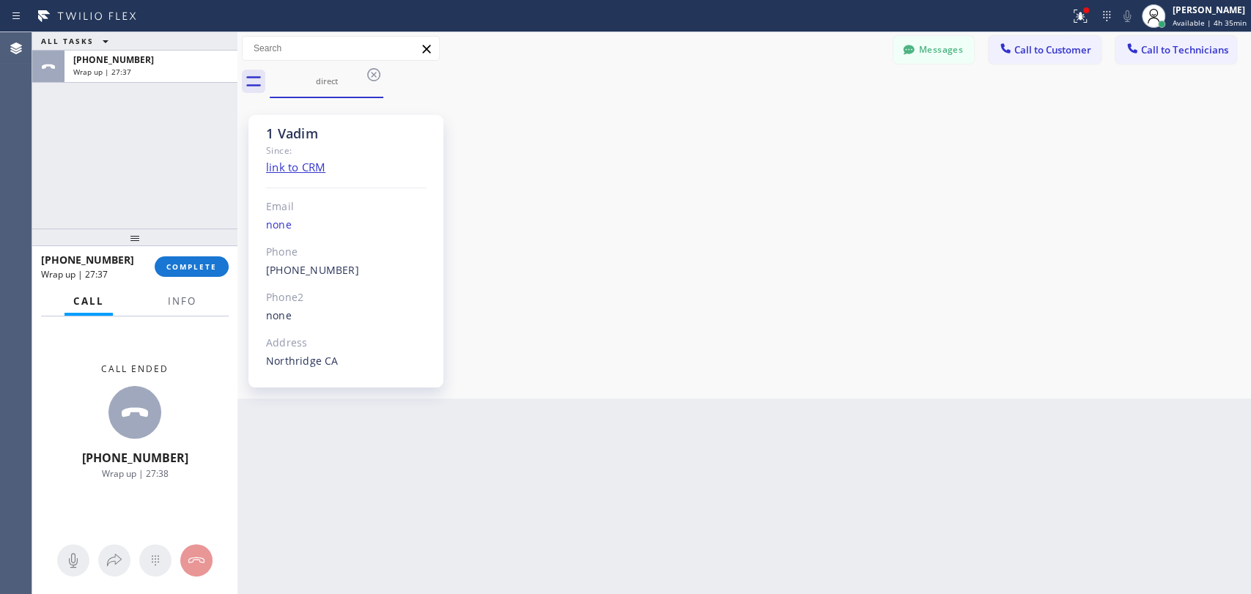
click at [209, 253] on div "[PHONE_NUMBER] Wrap up | 27:37 COMPLETE" at bounding box center [135, 267] width 188 height 38
click at [205, 261] on button "COMPLETE" at bounding box center [192, 267] width 74 height 21
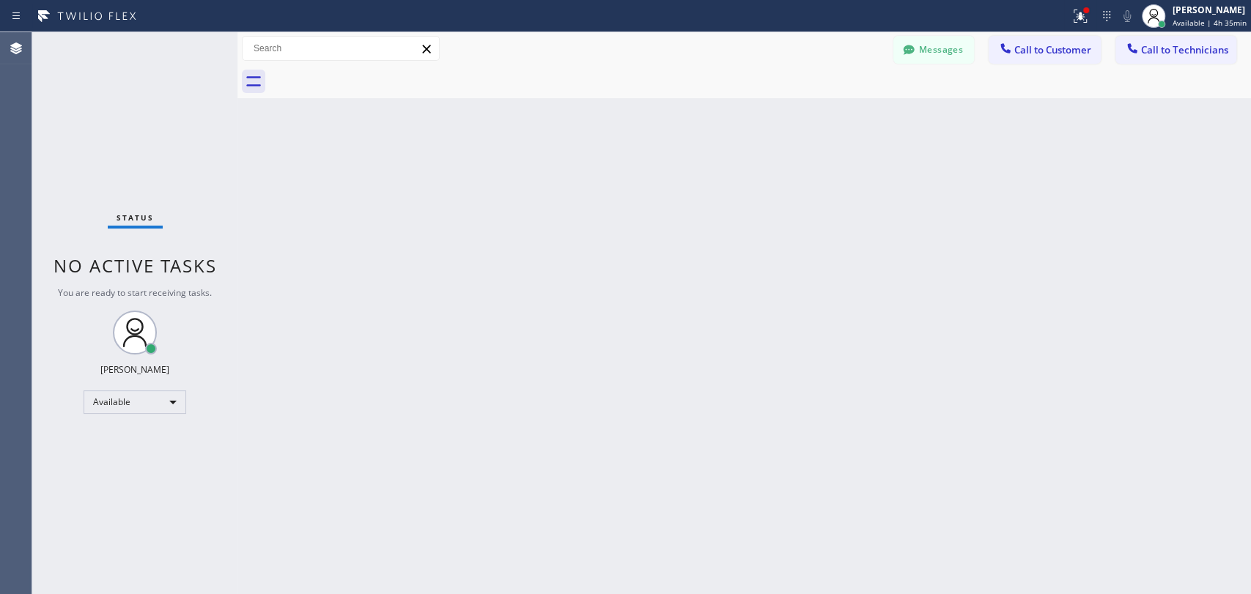
click at [1195, 51] on span "Call to Technicians" at bounding box center [1184, 49] width 87 height 13
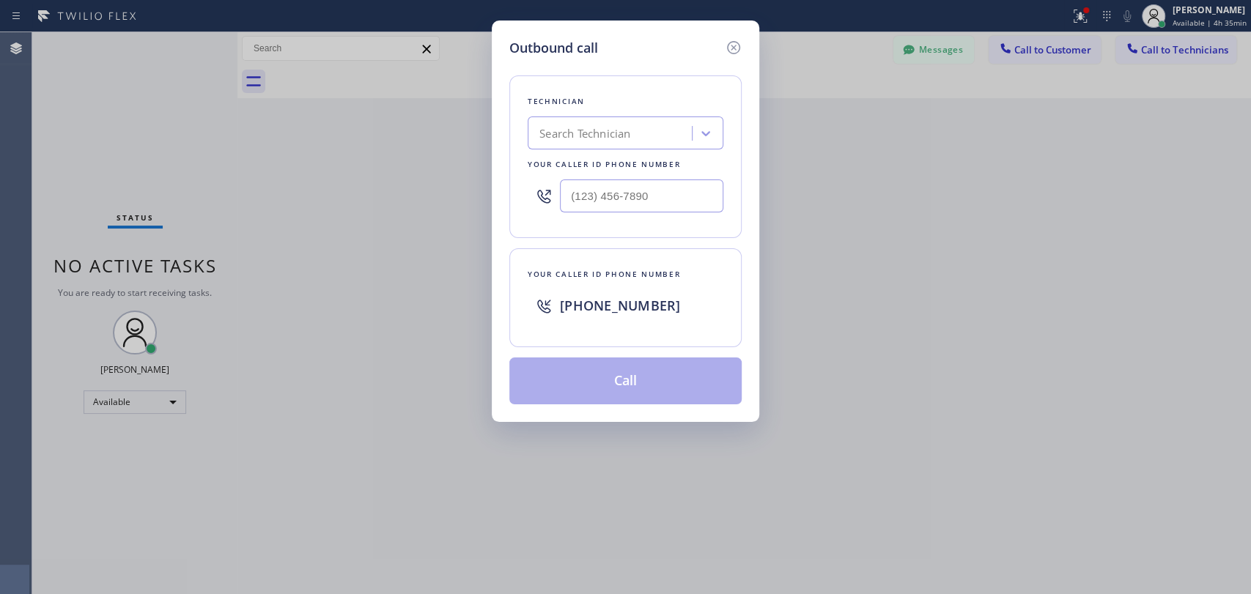
click at [608, 134] on div "Search Technician" at bounding box center [584, 133] width 91 height 17
type input "vadim"
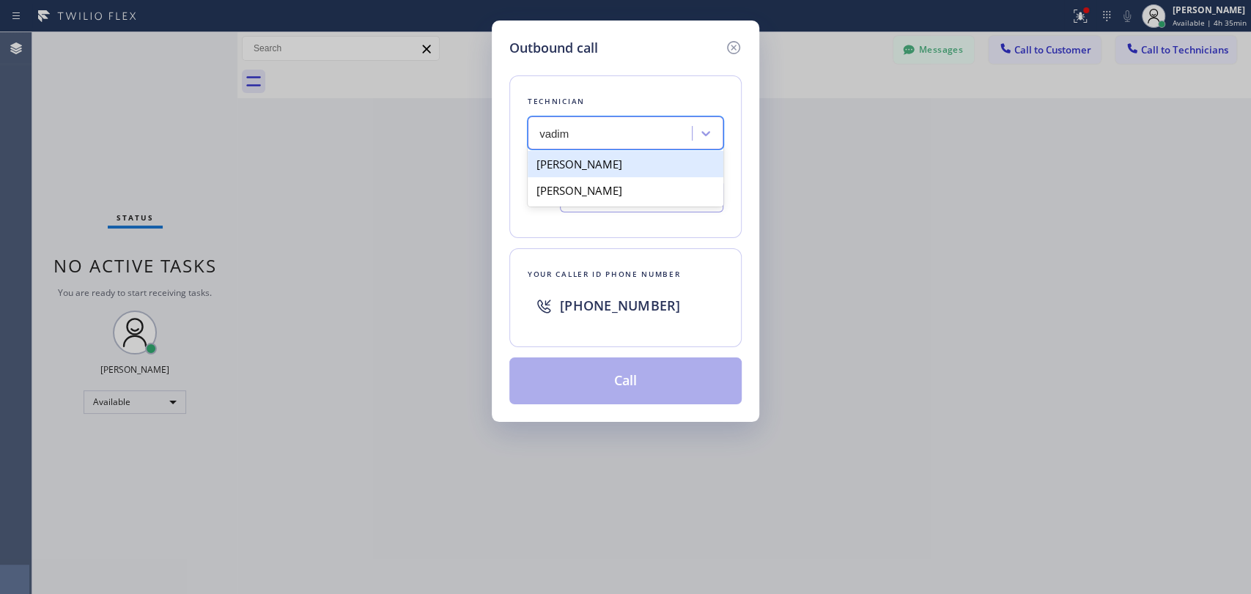
click at [607, 166] on div "[PERSON_NAME]" at bounding box center [626, 164] width 196 height 26
type input "[PHONE_NUMBER]"
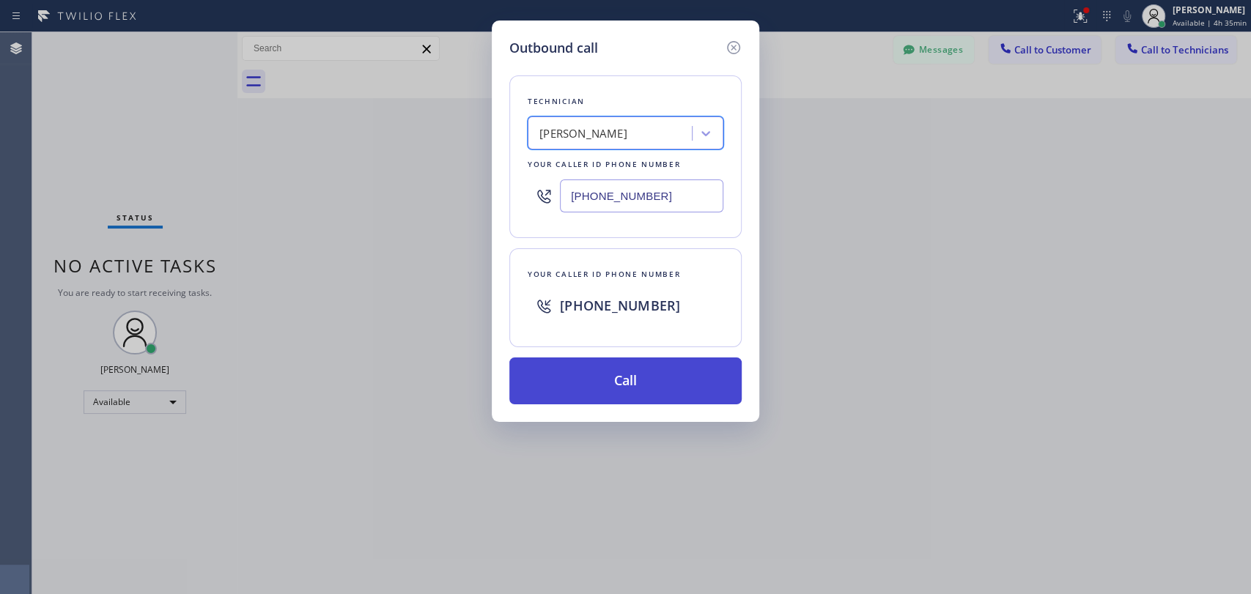
click at [663, 383] on button "Call" at bounding box center [625, 381] width 232 height 47
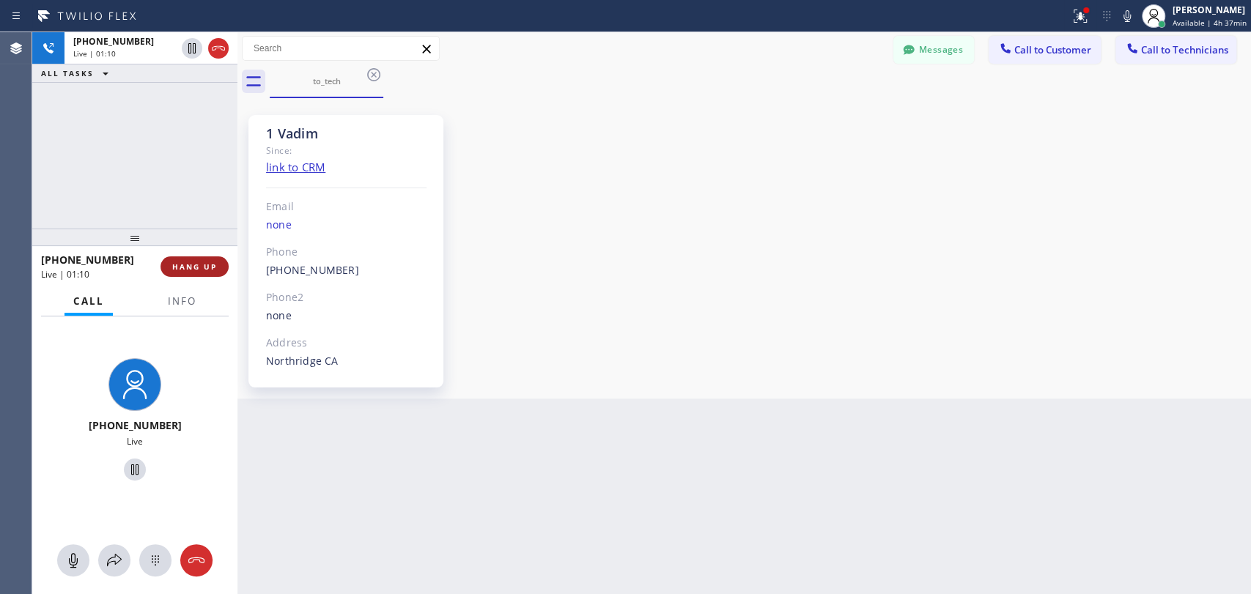
click at [199, 270] on span "HANG UP" at bounding box center [194, 267] width 45 height 10
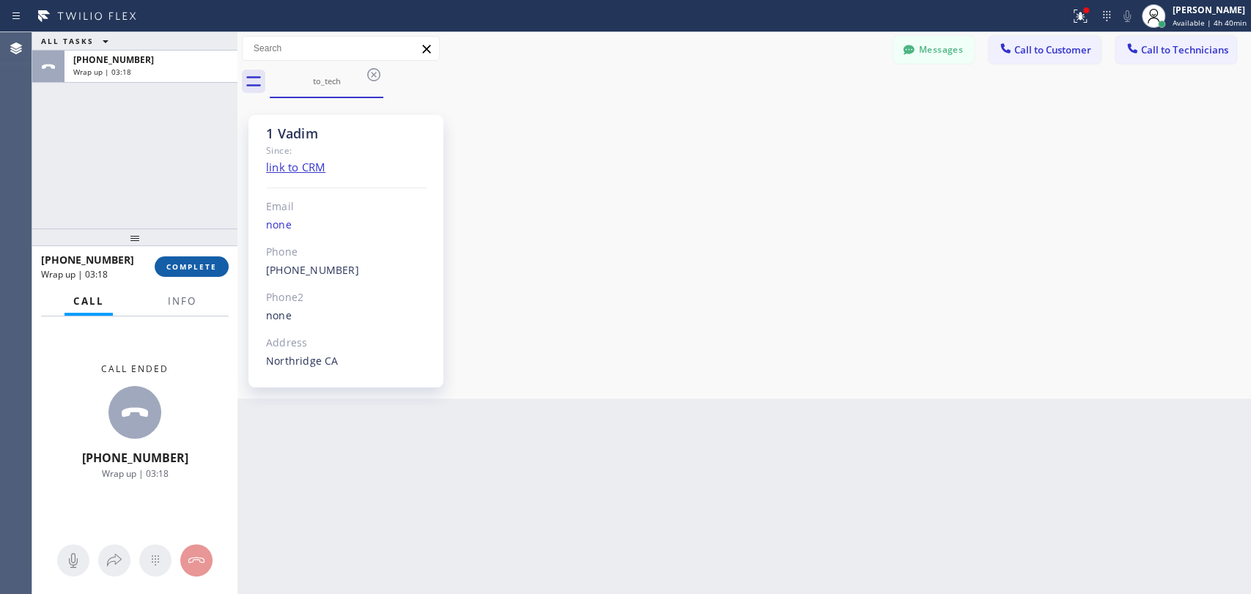
click at [190, 273] on button "COMPLETE" at bounding box center [192, 267] width 74 height 21
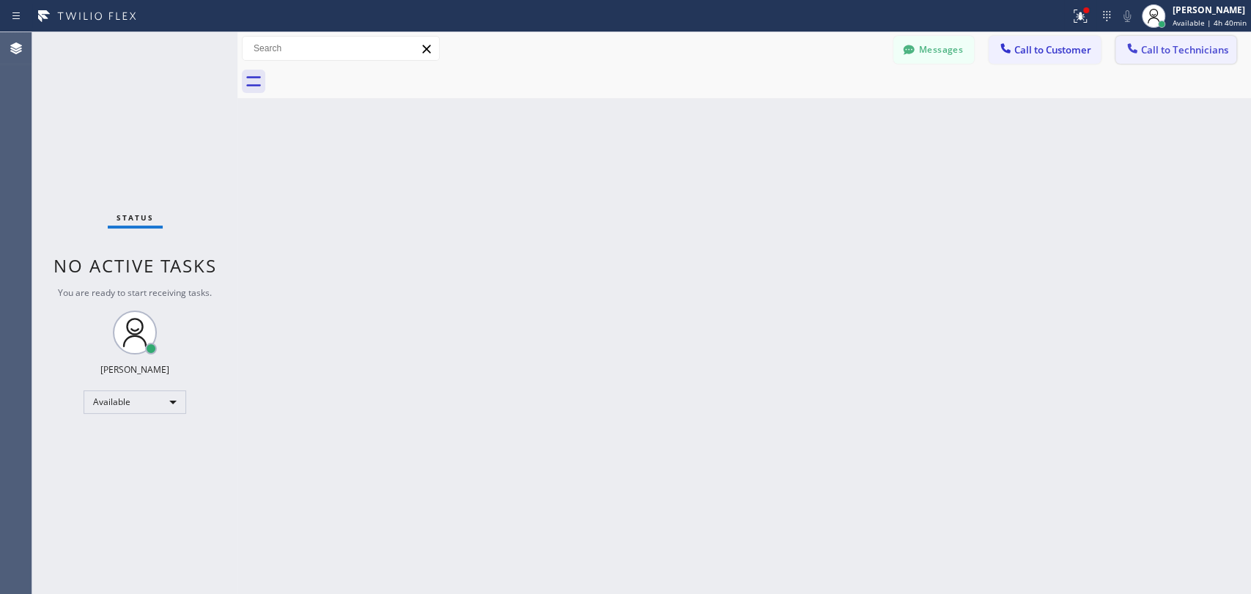
click at [1157, 54] on span "Call to Technicians" at bounding box center [1184, 49] width 87 height 13
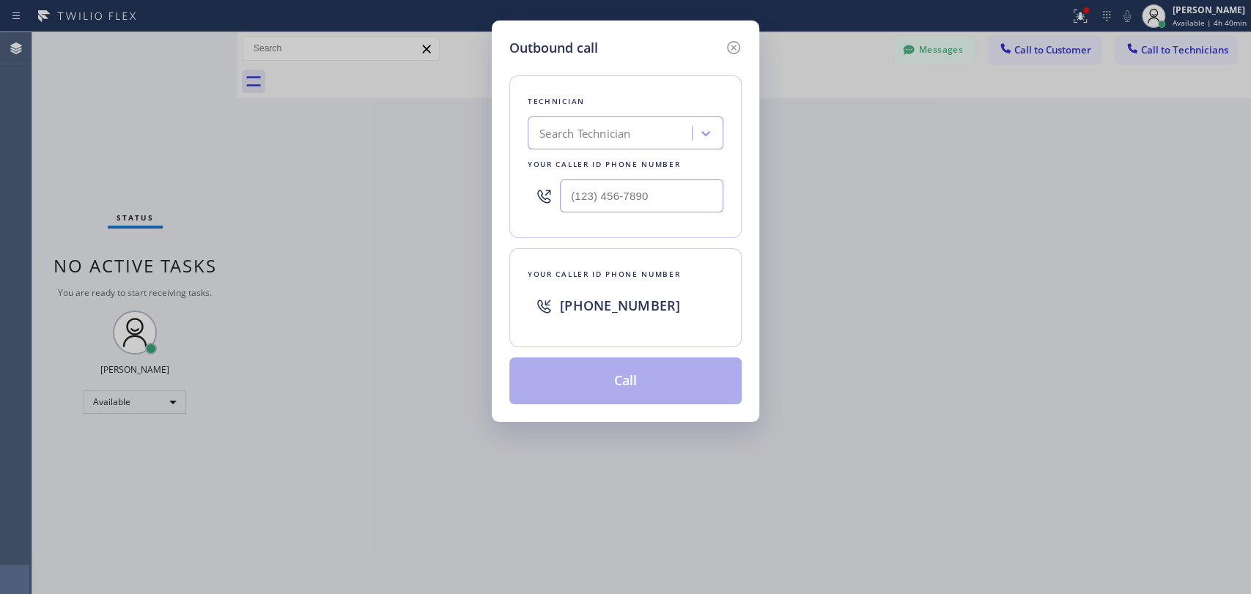
click at [674, 130] on div "Search Technician" at bounding box center [612, 134] width 160 height 26
type input "vadim"
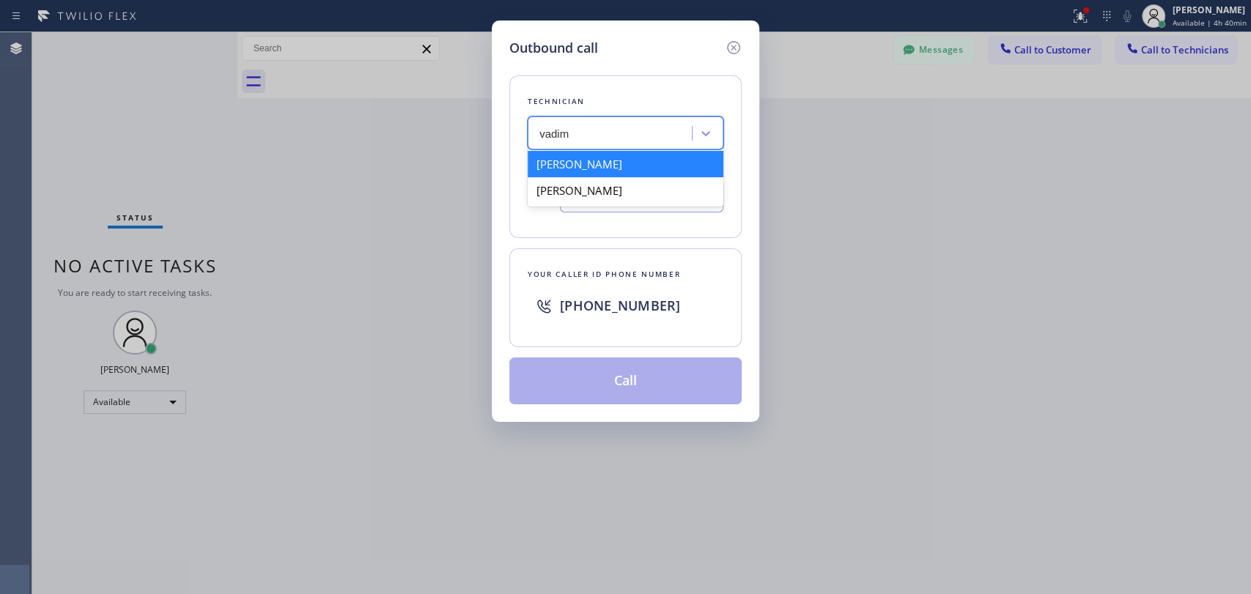
click at [624, 168] on div "[PERSON_NAME]" at bounding box center [626, 164] width 196 height 26
type input "[PHONE_NUMBER]"
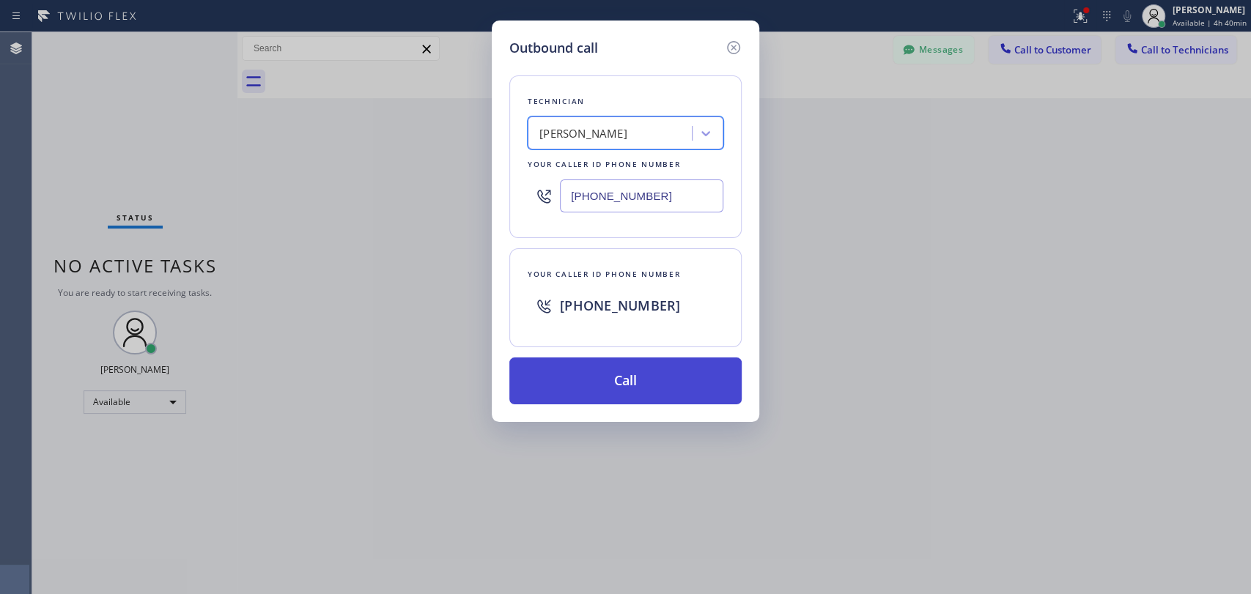
click at [613, 386] on button "Call" at bounding box center [625, 381] width 232 height 47
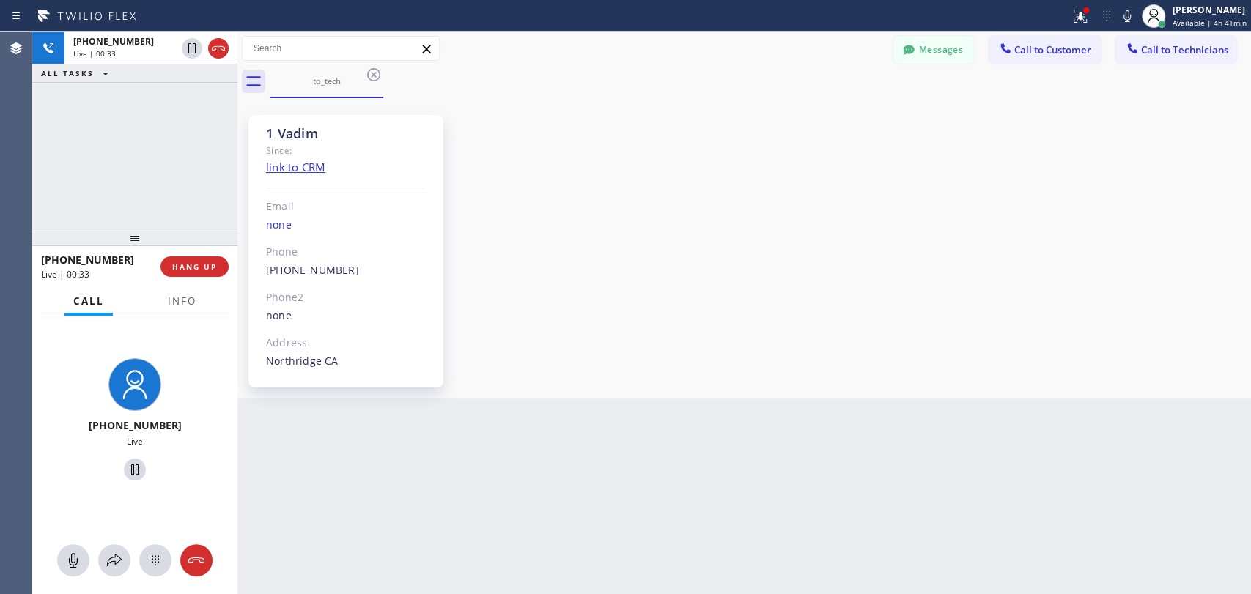
click at [199, 158] on div "[PHONE_NUMBER] Live | 00:33 ALL TASKS ALL TASKS ACTIVE TASKS TASKS IN WRAP UP" at bounding box center [134, 130] width 205 height 196
click at [216, 270] on span "HANG UP" at bounding box center [194, 267] width 45 height 10
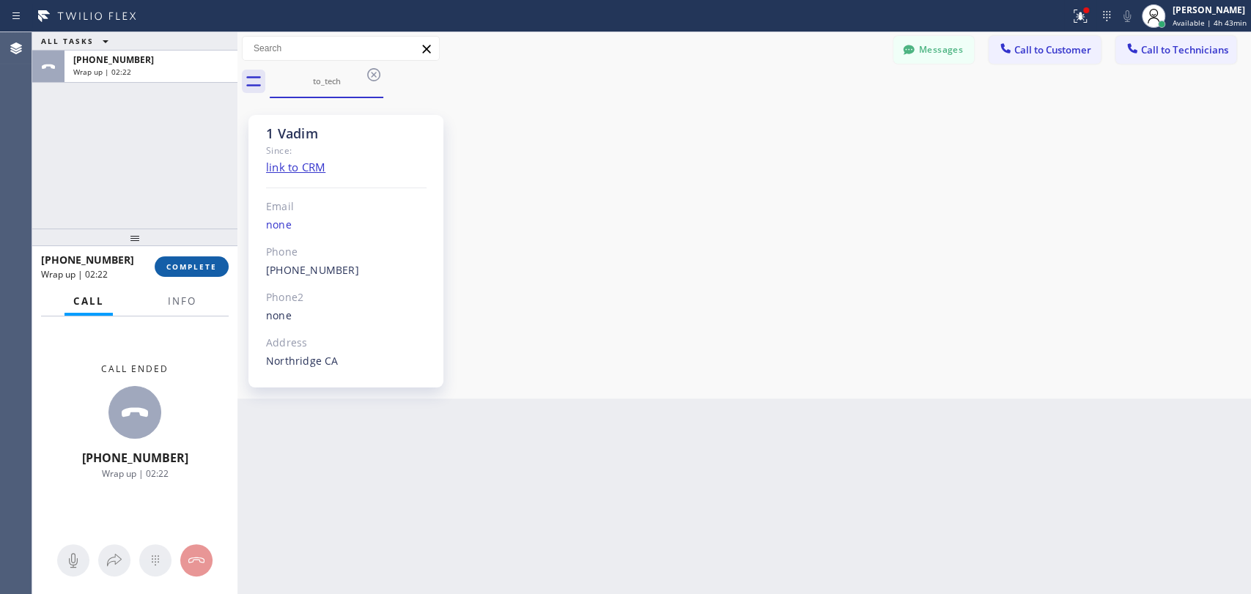
click at [198, 269] on span "COMPLETE" at bounding box center [191, 267] width 51 height 10
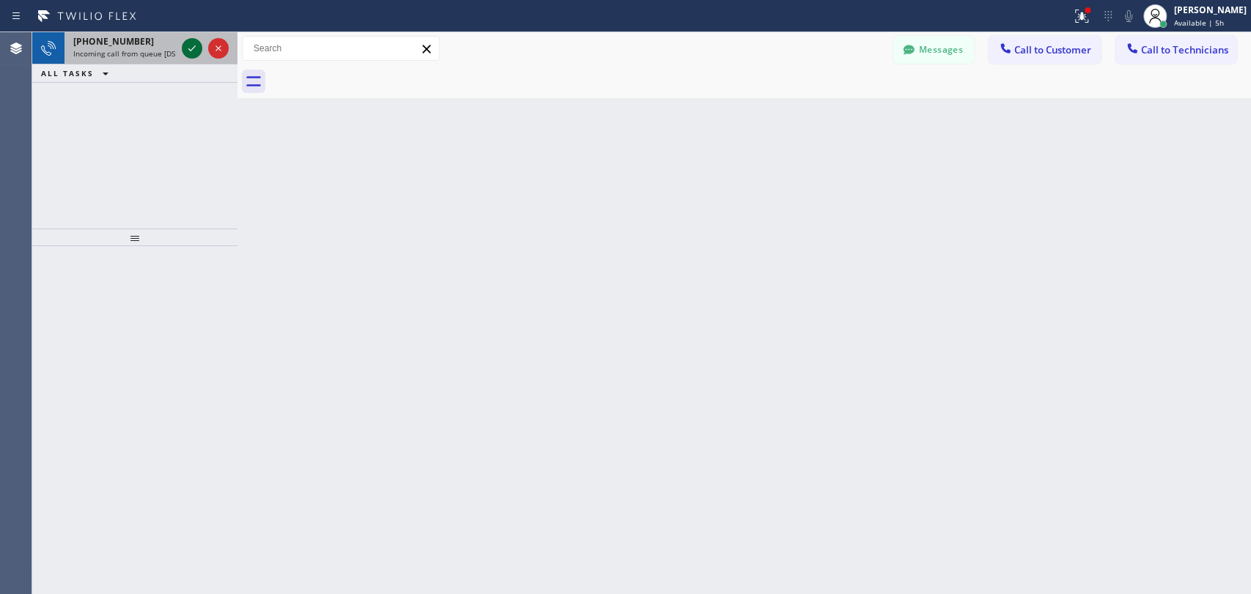
click at [193, 43] on icon at bounding box center [192, 49] width 18 height 18
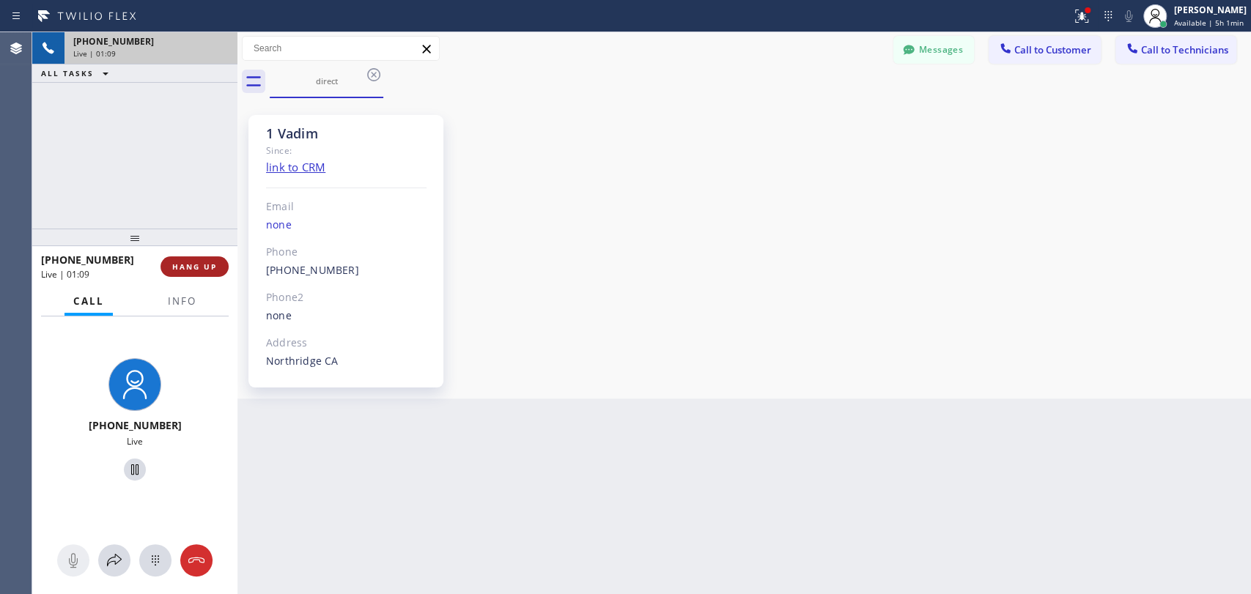
click at [187, 267] on span "HANG UP" at bounding box center [194, 267] width 45 height 10
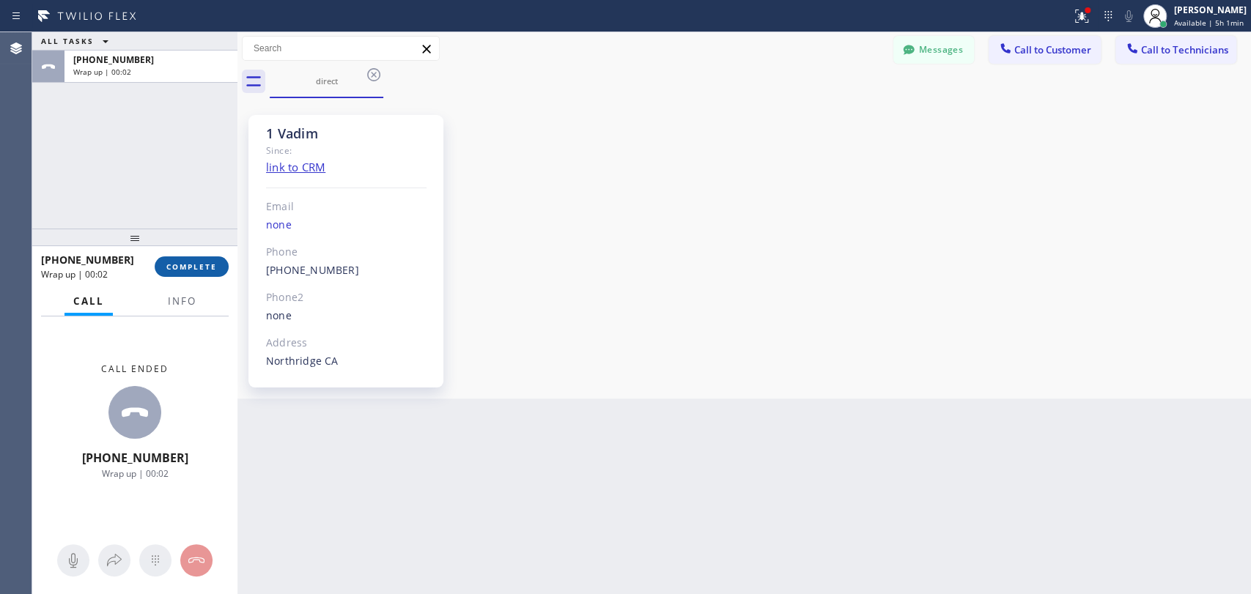
click at [205, 271] on span "COMPLETE" at bounding box center [191, 267] width 51 height 10
